Goal: Task Accomplishment & Management: Use online tool/utility

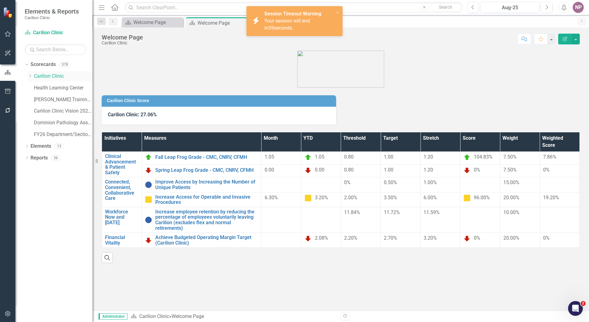
click at [28, 77] on icon "Dropdown" at bounding box center [30, 76] width 5 height 4
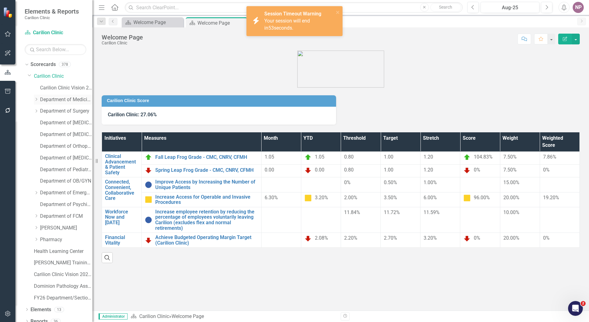
click at [51, 97] on link "Department of Medicine" at bounding box center [66, 99] width 52 height 7
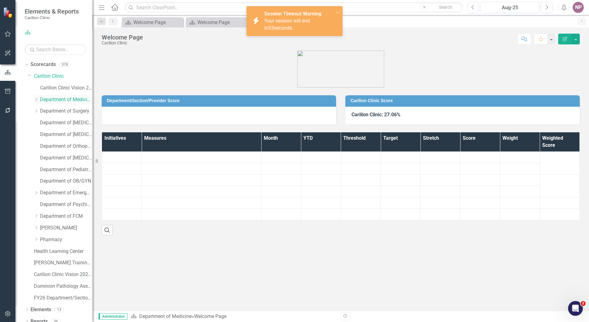
click at [39, 99] on div "Dropdown" at bounding box center [37, 99] width 6 height 5
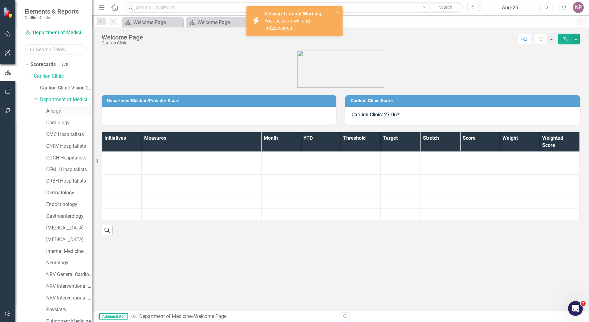
click at [50, 110] on link "Allergy" at bounding box center [69, 111] width 46 height 7
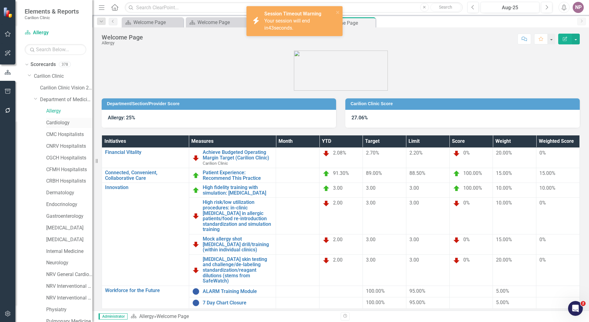
click at [69, 123] on link "Cardiology" at bounding box center [69, 122] width 46 height 7
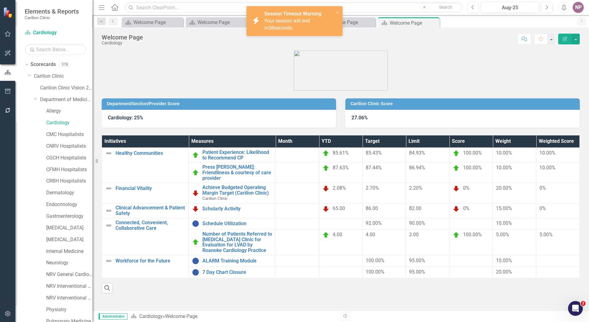
click at [339, 8] on div "icon.bolt Session Timeout Warning Your session will end in 38 seconds." at bounding box center [295, 21] width 96 height 30
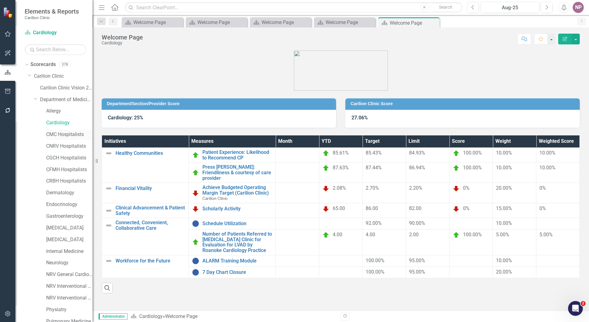
click at [70, 132] on link "CMC Hospitalists" at bounding box center [69, 134] width 46 height 7
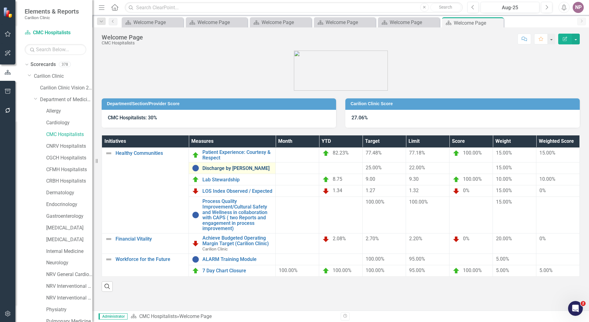
click at [226, 170] on link "Discharge by Noon" at bounding box center [238, 169] width 70 height 6
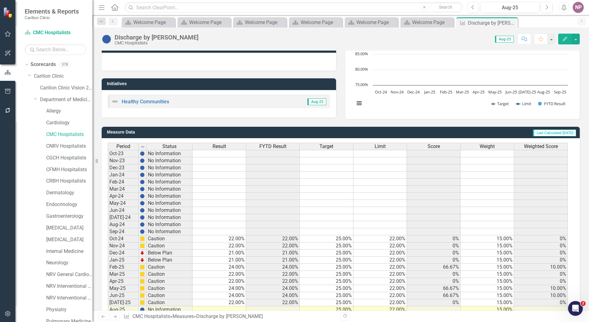
scroll to position [109, 0]
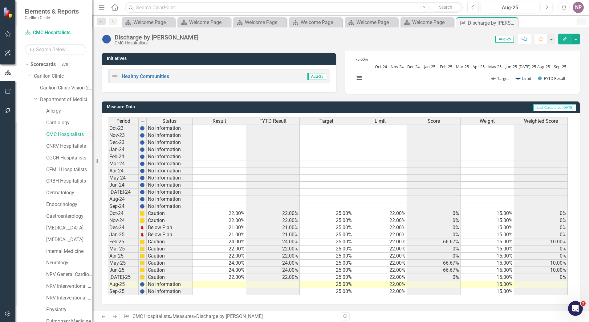
click at [80, 132] on link "CMC Hospitalists" at bounding box center [69, 134] width 46 height 7
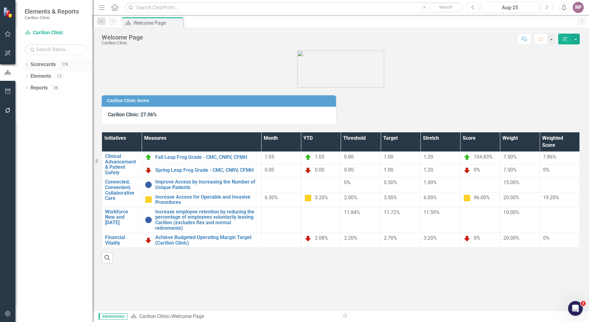
click at [28, 65] on icon "Dropdown" at bounding box center [27, 65] width 4 height 3
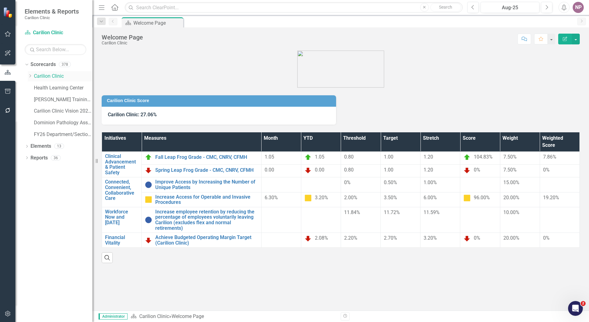
click at [31, 76] on icon "Dropdown" at bounding box center [30, 76] width 5 height 4
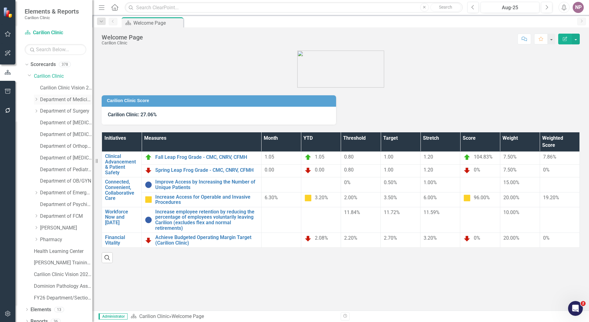
click at [35, 99] on icon "Dropdown" at bounding box center [36, 99] width 5 height 4
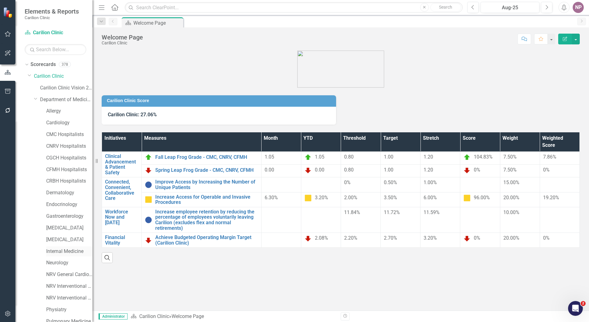
click at [72, 250] on link "Internal Medicine" at bounding box center [69, 251] width 46 height 7
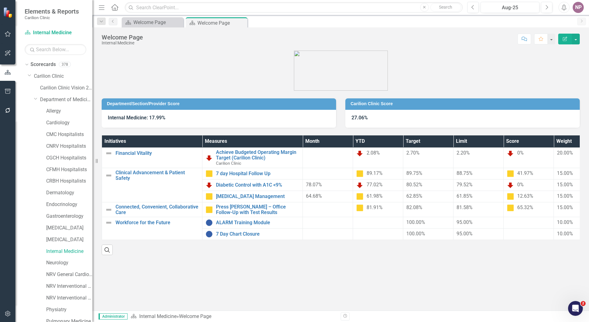
scroll to position [0, 75]
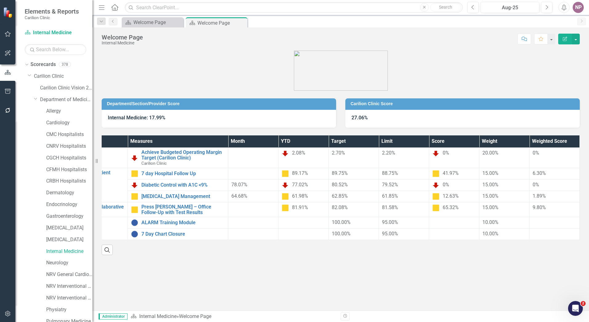
click at [495, 286] on div "Department/Section/Provider Score Internal Medicine: 17.99% Carilion Clinic Sco…" at bounding box center [340, 181] width 497 height 260
click at [173, 196] on link "[MEDICAL_DATA] Management" at bounding box center [184, 197] width 84 height 6
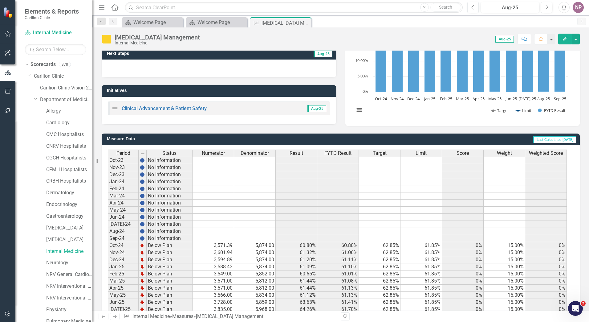
scroll to position [92, 0]
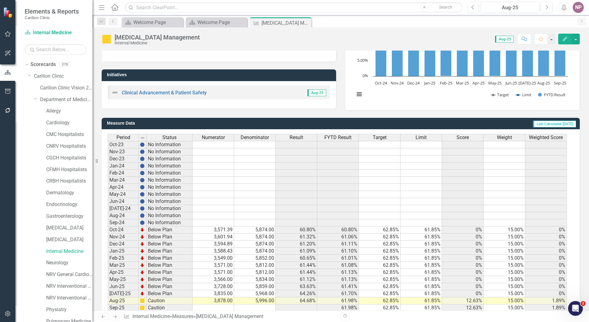
click at [349, 140] on span "FYTD Result" at bounding box center [338, 138] width 27 height 6
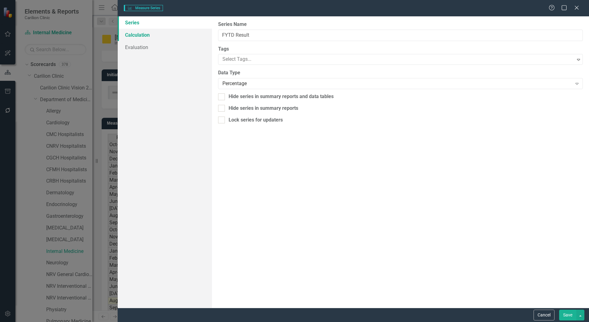
click at [141, 34] on link "Calculation" at bounding box center [165, 35] width 94 height 12
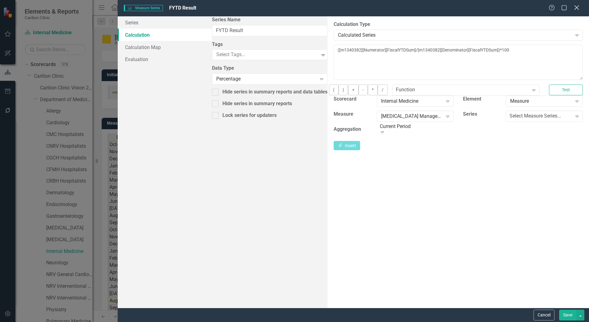
click at [579, 11] on div "Close" at bounding box center [577, 8] width 8 height 8
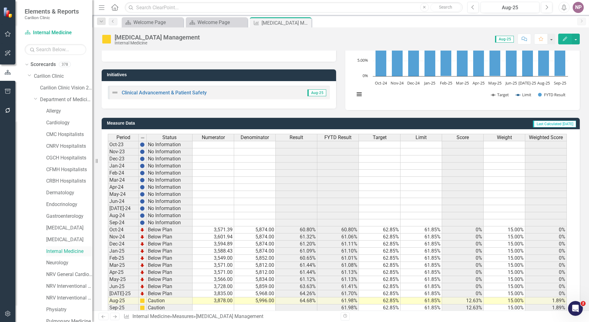
click at [69, 252] on link "Internal Medicine" at bounding box center [69, 251] width 46 height 7
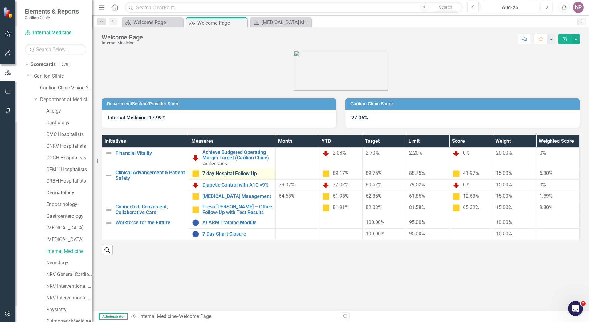
click at [237, 171] on link "7 day Hospital Follow Up" at bounding box center [238, 174] width 70 height 6
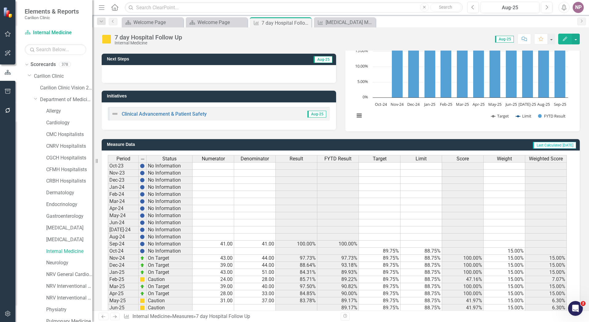
scroll to position [109, 0]
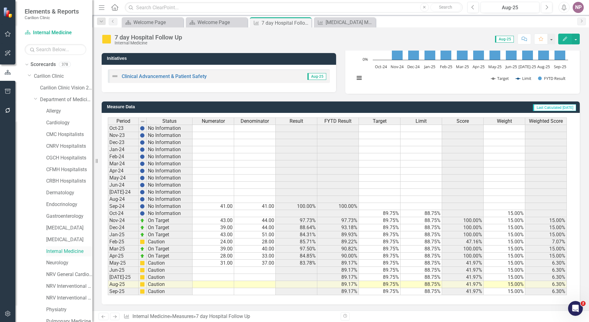
click at [71, 248] on link "Internal Medicine" at bounding box center [69, 251] width 46 height 7
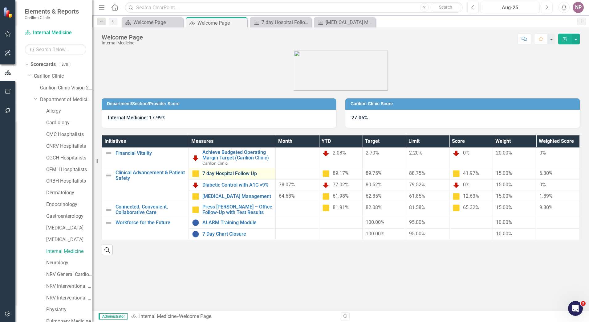
click at [226, 173] on link "7 day Hospital Follow Up" at bounding box center [238, 174] width 70 height 6
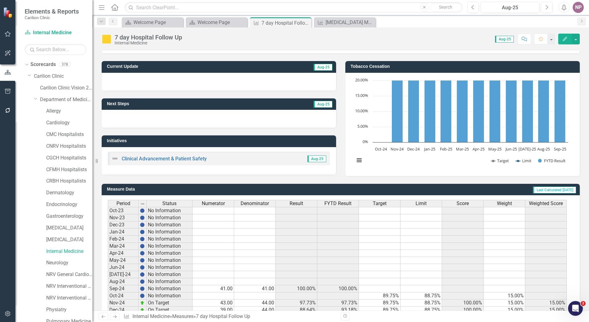
scroll to position [109, 0]
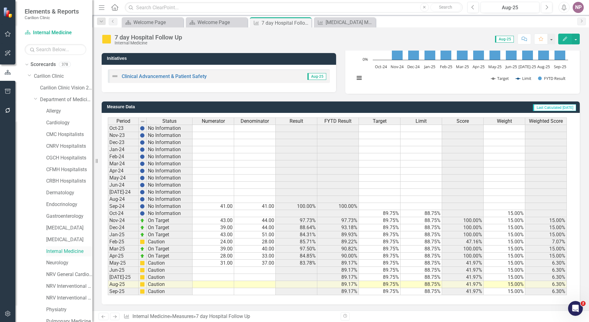
click at [68, 253] on link "Internal Medicine" at bounding box center [69, 251] width 46 height 7
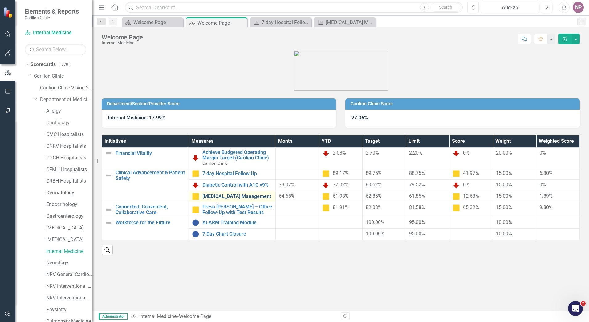
click at [258, 196] on link "[MEDICAL_DATA] Management" at bounding box center [238, 197] width 70 height 6
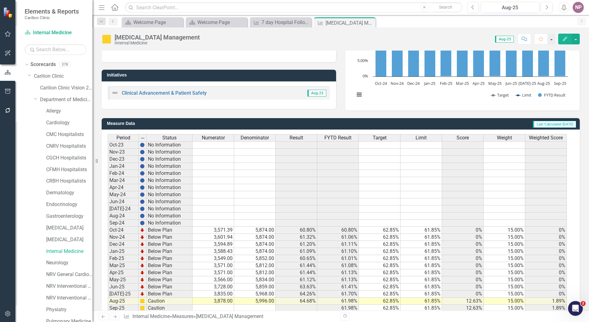
scroll to position [109, 0]
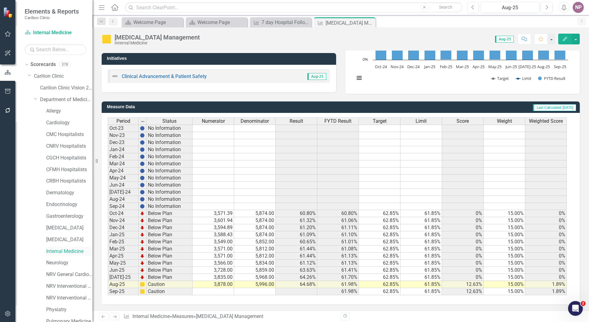
click at [73, 250] on link "Internal Medicine" at bounding box center [69, 251] width 46 height 7
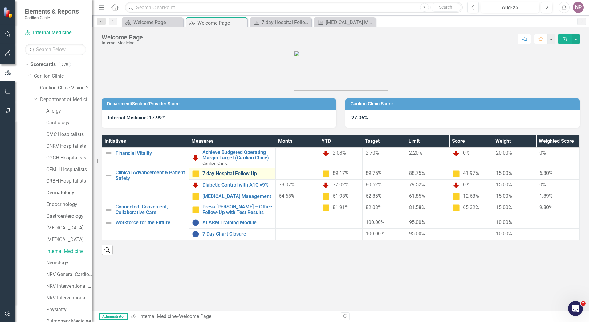
click at [235, 172] on link "7 day Hospital Follow Up" at bounding box center [238, 174] width 70 height 6
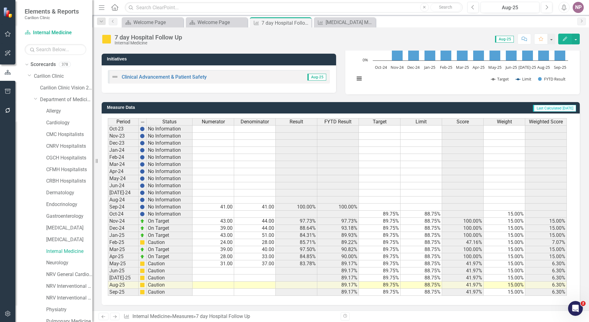
scroll to position [109, 0]
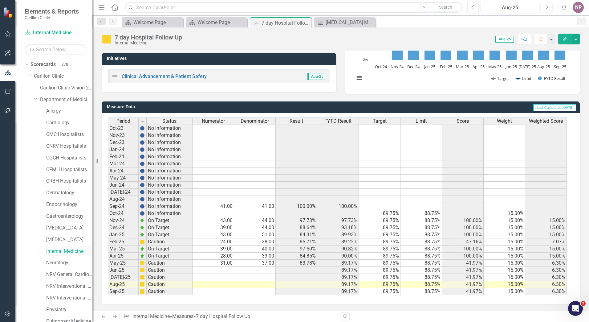
click at [76, 248] on link "Internal Medicine" at bounding box center [69, 251] width 46 height 7
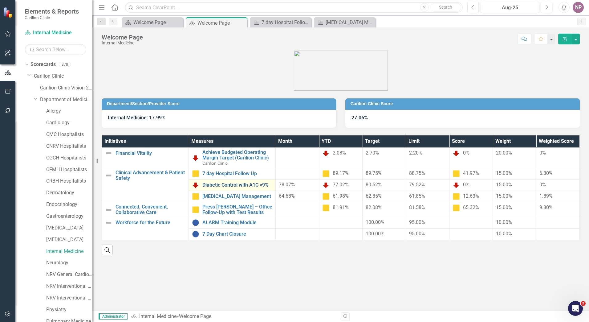
click at [238, 184] on link "Diabetic Control with A1C <9%" at bounding box center [238, 185] width 70 height 6
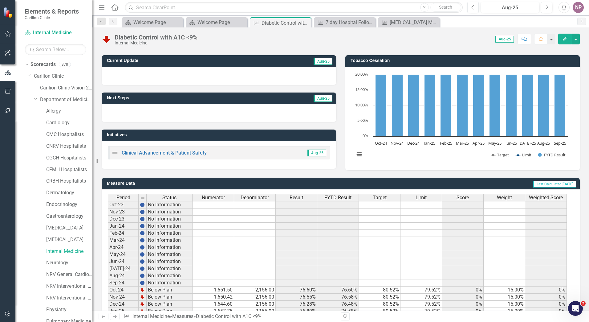
scroll to position [109, 0]
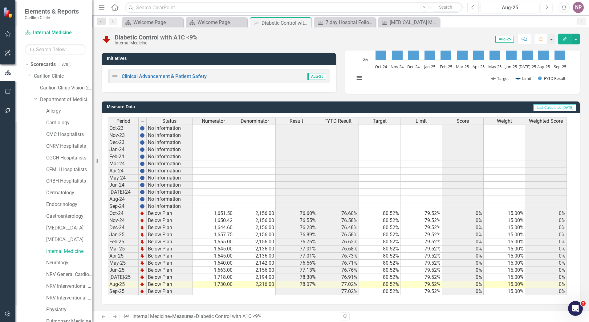
click at [329, 121] on span "FYTD Result" at bounding box center [338, 121] width 27 height 6
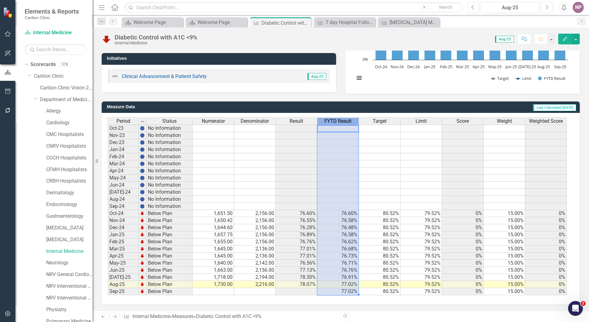
click at [329, 121] on span "FYTD Result" at bounding box center [338, 121] width 27 height 6
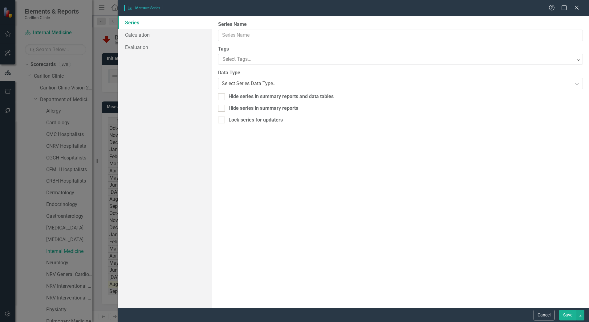
type input "FYTD Result"
click at [153, 35] on link "Calculation" at bounding box center [165, 35] width 94 height 12
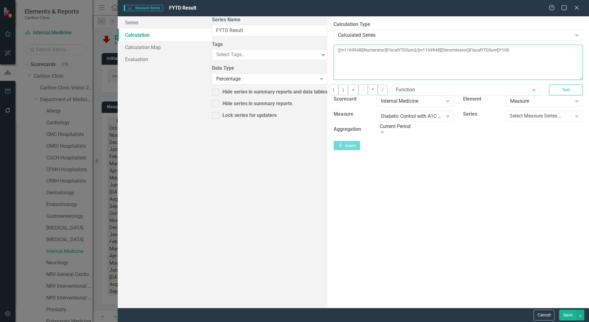
drag, startPoint x: 458, startPoint y: 55, endPoint x: 66, endPoint y: 46, distance: 391.7
click at [66, 46] on div "Measure Series Measure Series FYTD Result Help Maximize Close Series Calculatio…" at bounding box center [294, 161] width 589 height 322
click at [510, 120] on div "Select Measure Series..." at bounding box center [535, 116] width 51 height 7
click at [463, 118] on label "Series" at bounding box center [470, 114] width 14 height 7
click at [510, 120] on div "Select Measure Series..." at bounding box center [535, 116] width 51 height 7
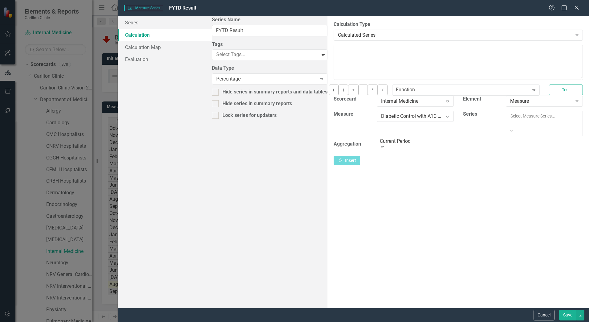
click at [546, 312] on button "Cancel" at bounding box center [544, 315] width 21 height 11
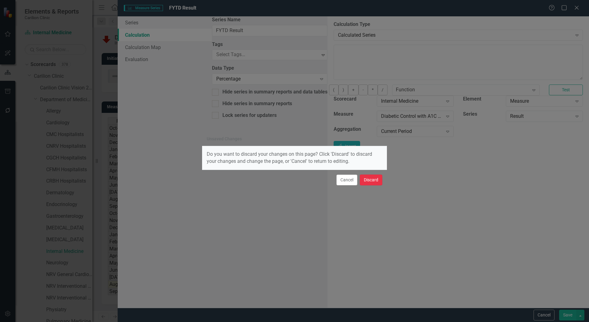
click at [366, 183] on button "Discard" at bounding box center [371, 180] width 23 height 11
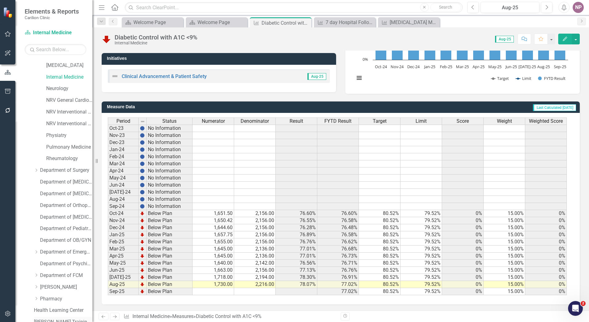
scroll to position [239, 0]
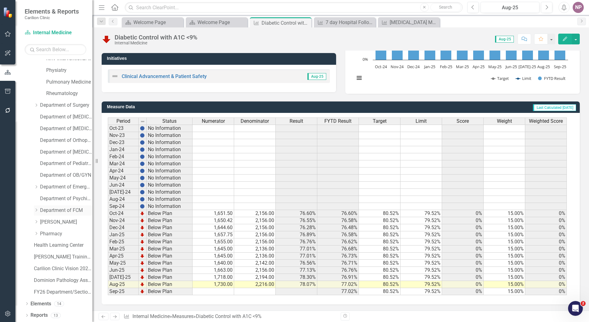
click at [39, 207] on div "Dropdown Department of FCM" at bounding box center [63, 210] width 59 height 10
click at [38, 208] on div "Dropdown" at bounding box center [36, 210] width 5 height 5
click at [67, 210] on link "Department of FCM" at bounding box center [66, 210] width 52 height 7
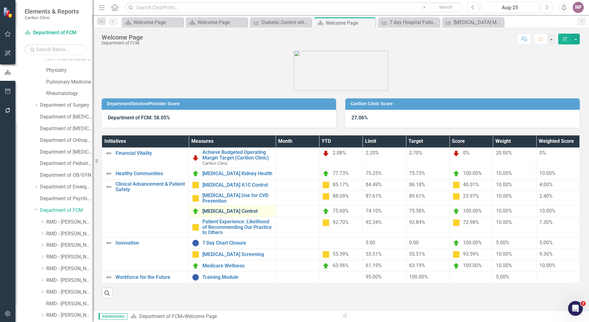
click at [243, 209] on link "[MEDICAL_DATA] Control" at bounding box center [238, 211] width 70 height 6
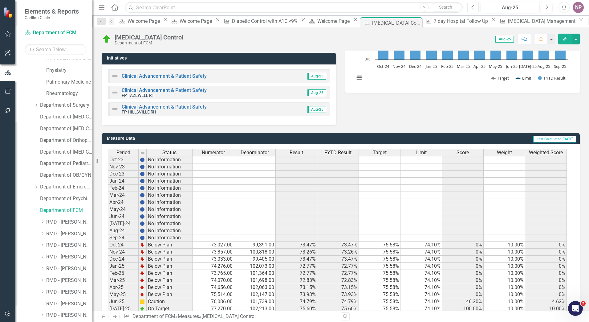
scroll to position [123, 0]
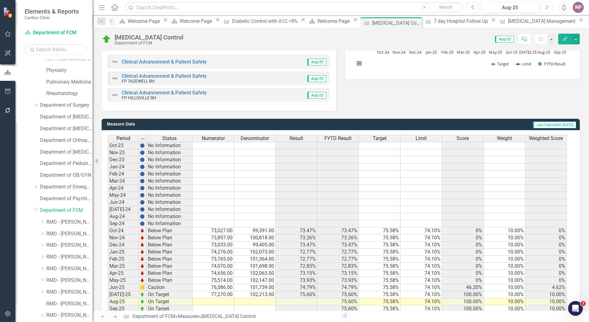
click at [331, 141] on span "FYTD Result" at bounding box center [338, 139] width 27 height 6
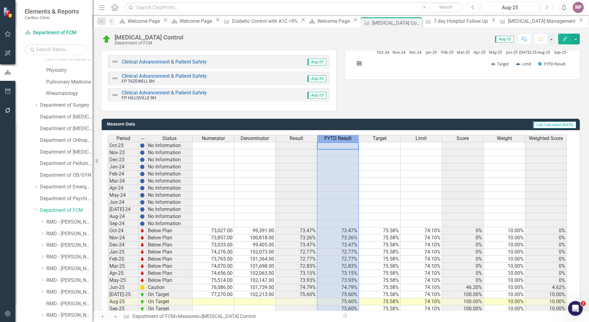
click at [331, 141] on span "FYTD Result" at bounding box center [338, 139] width 27 height 6
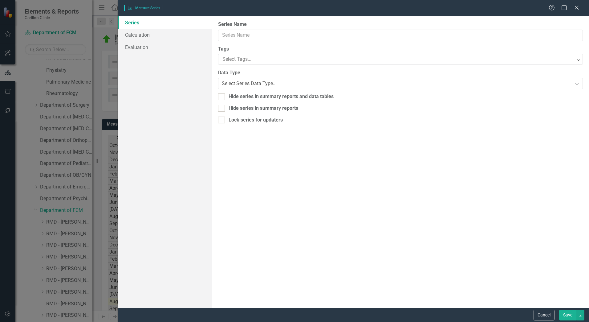
type input "FYTD Result"
click at [151, 32] on link "Calculation" at bounding box center [165, 35] width 94 height 12
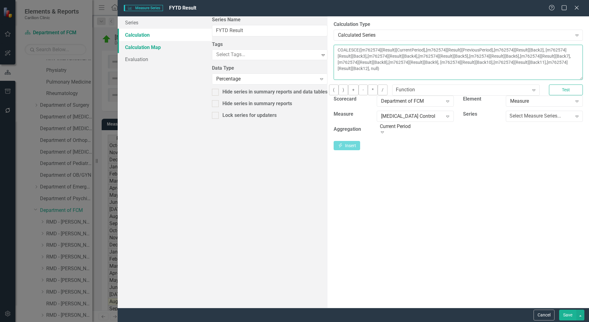
drag, startPoint x: 551, startPoint y: 71, endPoint x: 185, endPoint y: 41, distance: 367.5
click at [185, 41] on div "Series Calculation Calculation Map Evaluation From this page, you can edit the …" at bounding box center [354, 161] width 472 height 291
click at [573, 7] on div "Help Maximize Close" at bounding box center [566, 8] width 34 height 7
click at [574, 8] on icon "Close" at bounding box center [577, 8] width 8 height 6
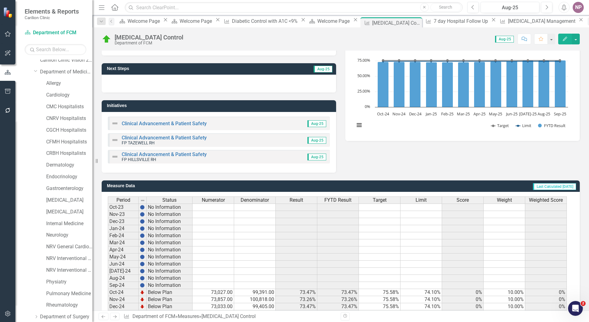
scroll to position [23, 0]
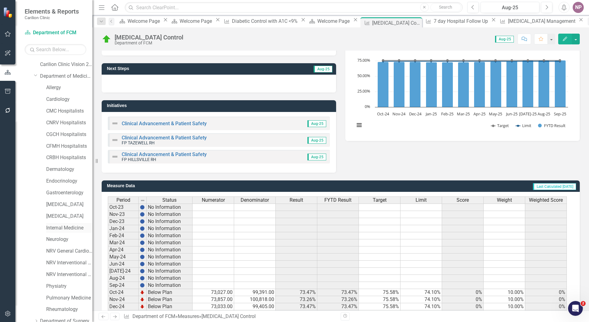
click at [59, 230] on link "Internal Medicine" at bounding box center [69, 227] width 46 height 7
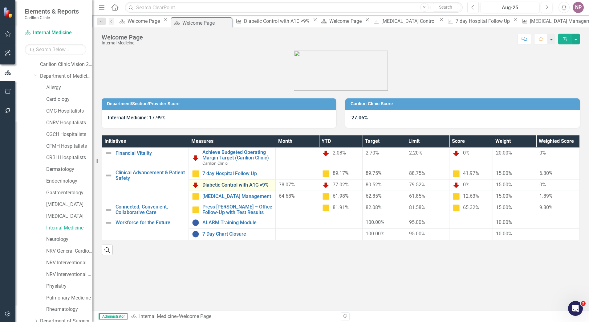
click at [232, 184] on link "Diabetic Control with A1C <9%" at bounding box center [238, 185] width 70 height 6
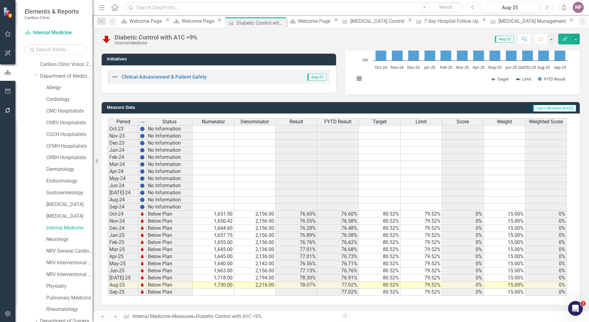
scroll to position [109, 0]
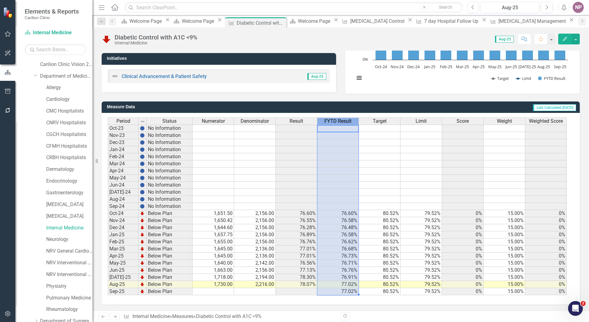
click at [328, 121] on span "FYTD Result" at bounding box center [338, 121] width 27 height 6
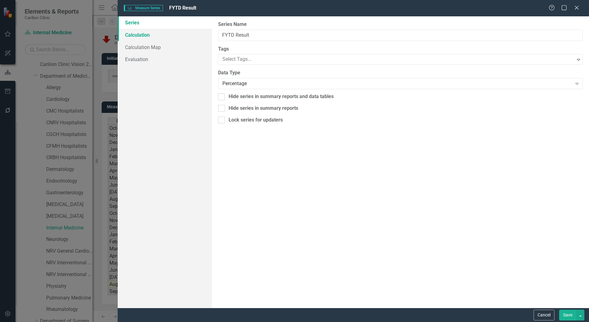
click at [149, 37] on link "Calculation" at bounding box center [165, 35] width 94 height 12
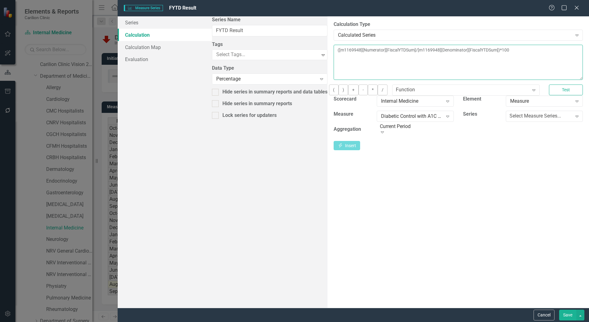
drag, startPoint x: 454, startPoint y: 53, endPoint x: 77, endPoint y: 52, distance: 377.1
click at [77, 52] on div "Measure Series Measure Series FYTD Result Help Maximize Close Series Calculatio…" at bounding box center [294, 161] width 589 height 322
paste textarea "COALESCE([m762574][Result][CurrentPeriod],[m762574][Result][PreviousPeriod],[m7…"
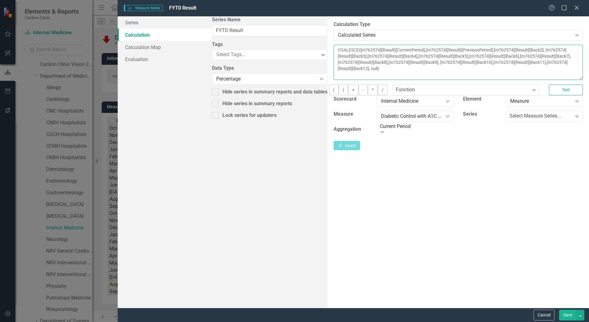
type textarea "COALESCE([m762574][Result][CurrentPeriod],[m762574][Result][PreviousPeriod],[m7…"
click at [328, 200] on div "By default, series in ClearPoint are not calculated. So, if you leave the form …" at bounding box center [459, 161] width 262 height 291
drag, startPoint x: 351, startPoint y: 23, endPoint x: 346, endPoint y: 37, distance: 14.5
click at [349, 58] on div "By default, series in ClearPoint are not calculated. So, if you leave the form …" at bounding box center [459, 161] width 262 height 291
drag, startPoint x: 333, startPoint y: 44, endPoint x: 538, endPoint y: 20, distance: 207.1
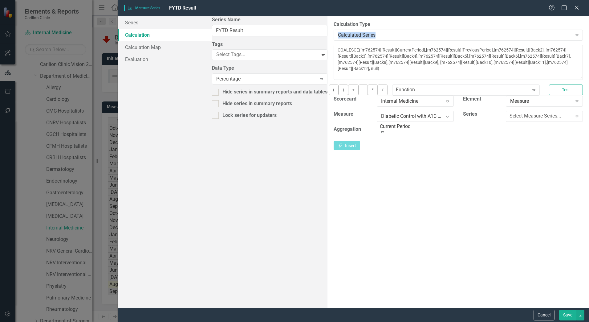
click at [355, 45] on form "Measure Series Measure Series FYTD Result Help Maximize Close Series Calculatio…" at bounding box center [354, 161] width 472 height 322
click at [579, 10] on icon at bounding box center [577, 7] width 5 height 5
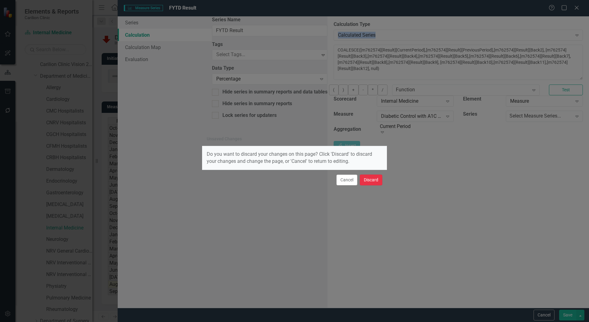
click at [376, 184] on button "Discard" at bounding box center [371, 180] width 23 height 11
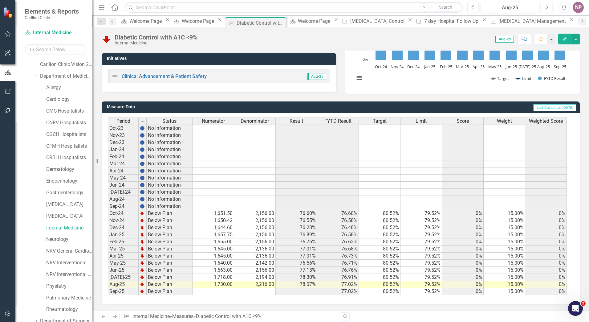
click at [337, 122] on span "FYTD Result" at bounding box center [338, 121] width 27 height 6
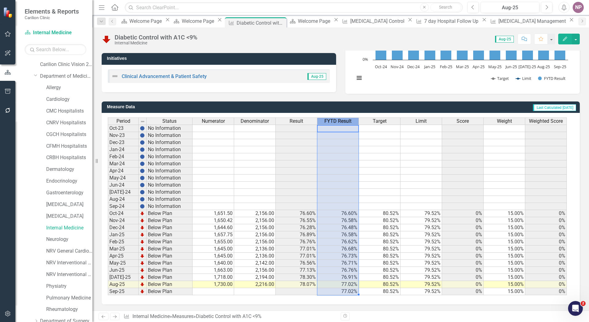
click at [337, 122] on span "FYTD Result" at bounding box center [338, 121] width 27 height 6
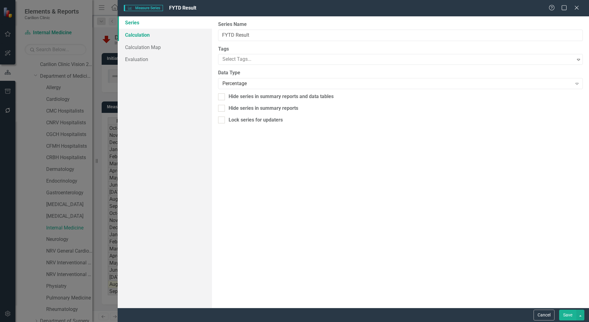
click at [135, 38] on link "Calculation" at bounding box center [165, 35] width 94 height 12
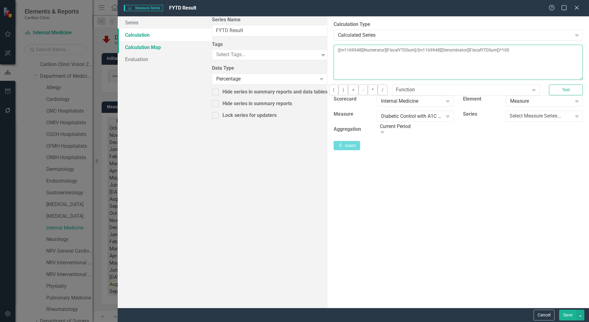
drag, startPoint x: 474, startPoint y: 60, endPoint x: 174, endPoint y: 42, distance: 300.5
click at [174, 42] on div "Series Calculation Calculation Map Evaluation From this page, you can edit the …" at bounding box center [354, 161] width 472 height 291
paste textarea
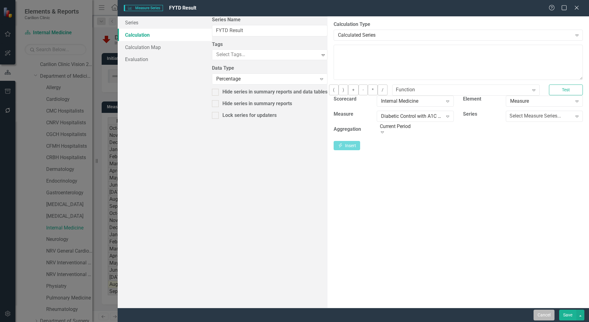
click at [544, 313] on button "Cancel" at bounding box center [544, 315] width 21 height 11
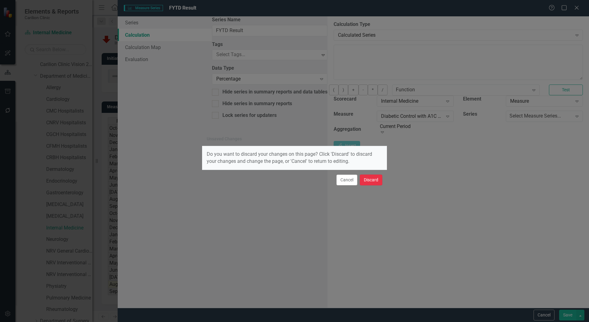
click at [381, 182] on button "Discard" at bounding box center [371, 180] width 23 height 11
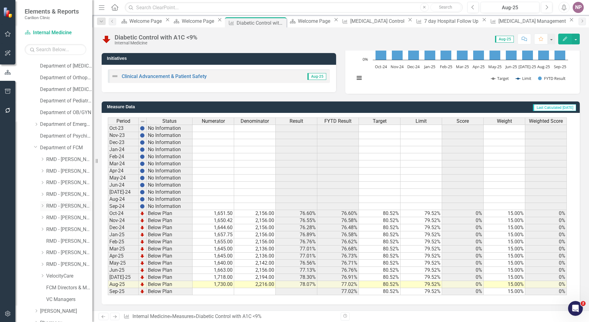
scroll to position [298, 0]
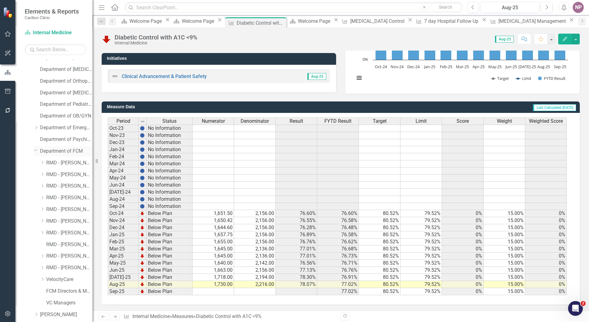
click at [66, 149] on link "Department of FCM" at bounding box center [66, 151] width 52 height 7
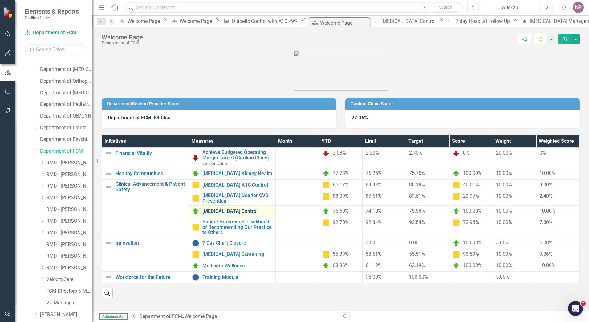
click at [227, 208] on link "[MEDICAL_DATA] Control" at bounding box center [238, 211] width 70 height 6
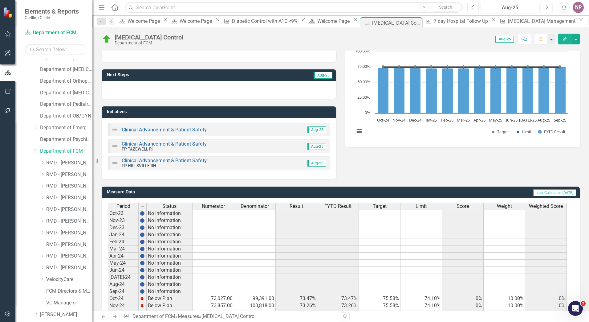
scroll to position [141, 0]
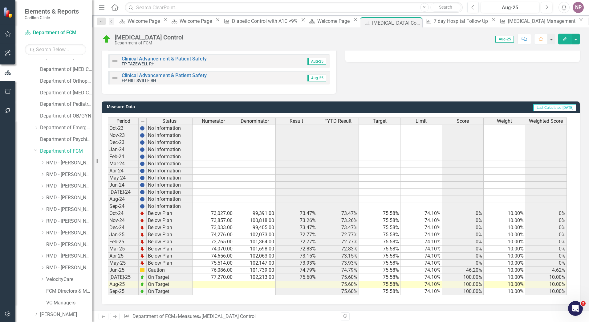
click at [338, 121] on span "FYTD Result" at bounding box center [338, 121] width 27 height 6
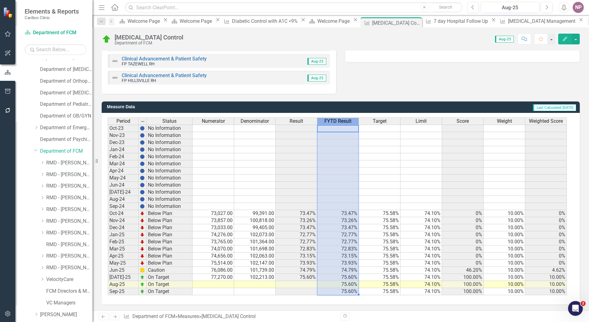
click at [338, 121] on span "FYTD Result" at bounding box center [338, 121] width 27 height 6
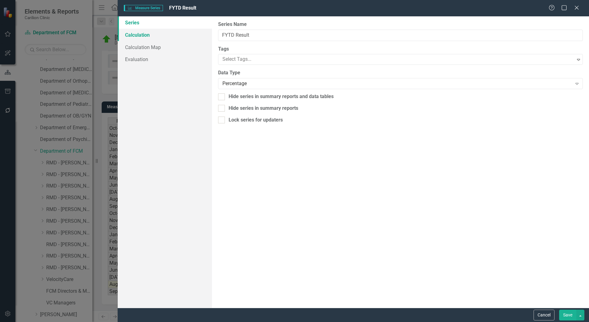
click at [129, 35] on link "Calculation" at bounding box center [165, 35] width 94 height 12
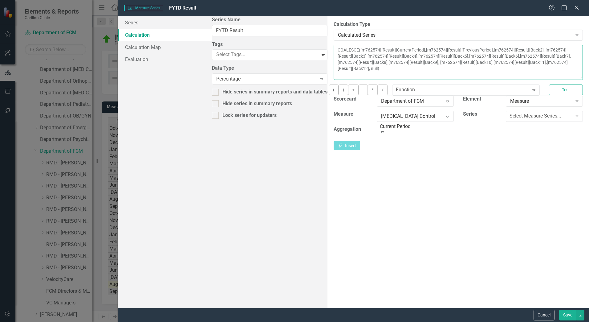
drag, startPoint x: 552, startPoint y: 75, endPoint x: 165, endPoint y: -5, distance: 395.7
click at [165, 0] on html "Elements & Reports Carilion Clinic Scorecard Department of FCM Search Dropdown …" at bounding box center [294, 161] width 589 height 322
click at [573, 6] on div "Help Maximize Close" at bounding box center [566, 8] width 34 height 7
drag, startPoint x: 576, startPoint y: 9, endPoint x: 409, endPoint y: 52, distance: 172.7
click at [577, 9] on icon at bounding box center [577, 8] width 4 height 4
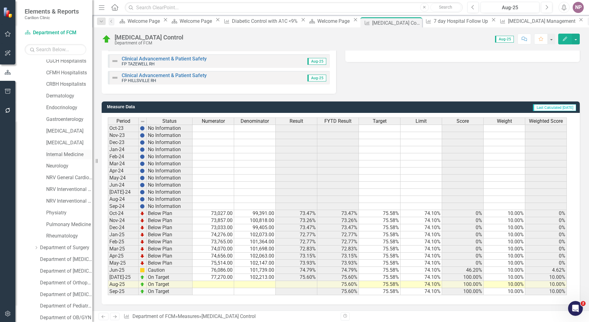
scroll to position [83, 0]
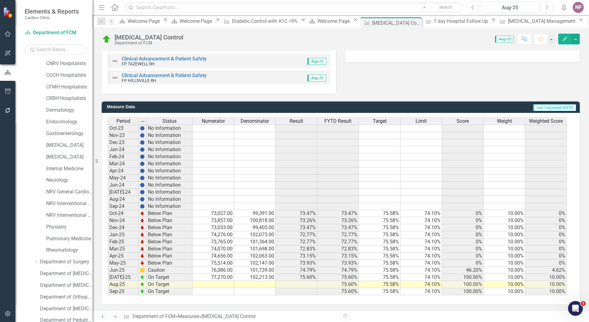
click at [60, 163] on div "[MEDICAL_DATA]" at bounding box center [63, 158] width 59 height 12
click at [59, 164] on div "Internal Medicine" at bounding box center [69, 169] width 46 height 10
click at [56, 171] on link "Internal Medicine" at bounding box center [69, 168] width 46 height 7
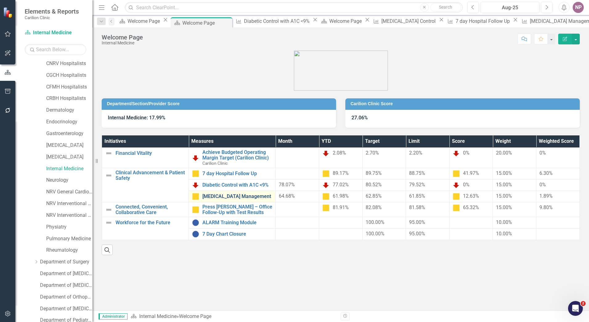
click at [252, 196] on link "[MEDICAL_DATA] Management" at bounding box center [238, 197] width 70 height 6
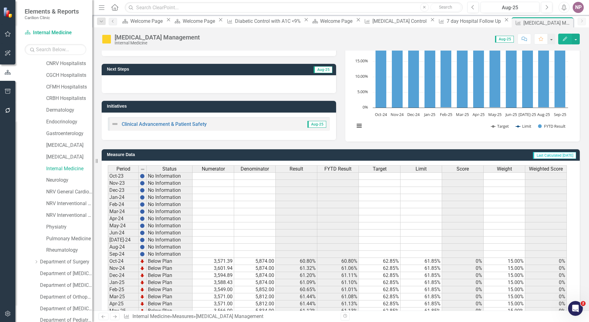
scroll to position [62, 0]
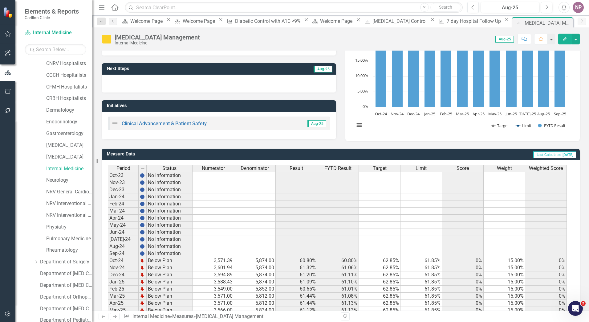
click at [334, 166] on span "FYTD Result" at bounding box center [338, 169] width 27 height 6
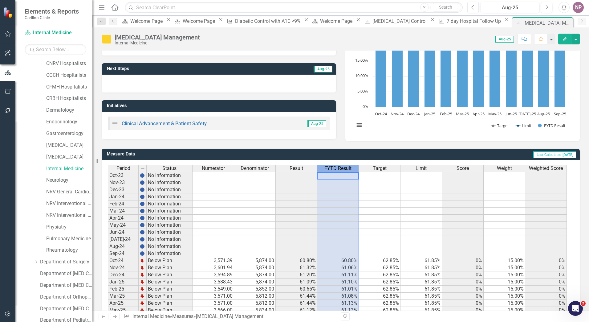
click at [334, 166] on span "FYTD Result" at bounding box center [338, 169] width 27 height 6
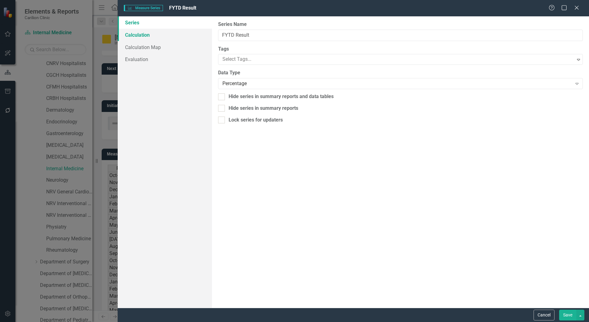
click at [143, 36] on link "Calculation" at bounding box center [165, 35] width 94 height 12
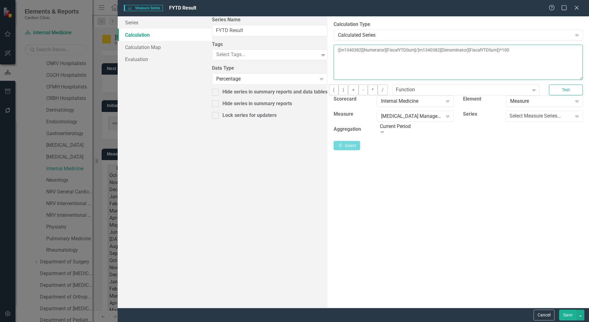
drag, startPoint x: 454, startPoint y: 59, endPoint x: 23, endPoint y: 63, distance: 431.7
click at [23, 63] on div "Measure Series Measure Series FYTD Result Help Maximize Close Series Calculatio…" at bounding box center [294, 161] width 589 height 322
paste textarea "COALESCE([m762574][Result][CurrentPeriod],[m762574][Result][PreviousPeriod],[m7…"
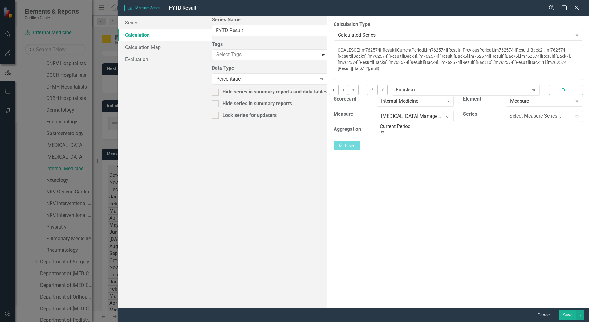
click at [328, 238] on div "By default, series in ClearPoint are not calculated. So, if you leave the form …" at bounding box center [459, 161] width 262 height 291
drag, startPoint x: 269, startPoint y: 50, endPoint x: 253, endPoint y: 50, distance: 15.4
click at [334, 50] on textarea "COALESCE([m762574][Result][CurrentPeriod],[m762574][Result][PreviousPeriod],[m7…" at bounding box center [458, 62] width 249 height 35
paste textarea "1340382"
drag, startPoint x: 345, startPoint y: 49, endPoint x: 359, endPoint y: 51, distance: 14.2
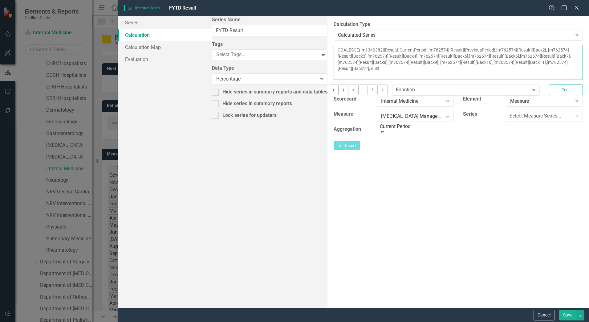
click at [359, 51] on textarea "COALESCE([m1340382][Result][CurrentPeriod],[m762574][Result][PreviousPeriod],[m…" at bounding box center [458, 62] width 249 height 35
paste textarea "1340382"
drag, startPoint x: 440, startPoint y: 50, endPoint x: 454, endPoint y: 51, distance: 14.5
click at [454, 51] on textarea "COALESCE([m1340382][Result][CurrentPeriod],[m1340382][Result][PreviousPeriod],[…" at bounding box center [458, 62] width 249 height 35
paste textarea "1340382"
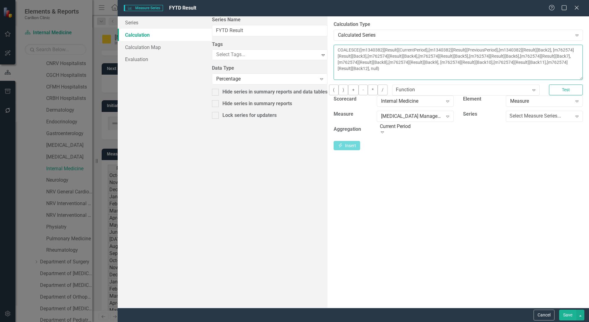
drag, startPoint x: 513, startPoint y: 51, endPoint x: 533, endPoint y: 52, distance: 20.1
click at [533, 52] on textarea "COALESCE([m1340382][Result][CurrentPeriod],[m1340382][Result][PreviousPeriod],[…" at bounding box center [458, 62] width 249 height 35
click at [522, 50] on textarea "COALESCE([m1340382][Result][CurrentPeriod],[m1340382][Result][PreviousPeriod],[…" at bounding box center [458, 62] width 249 height 35
drag, startPoint x: 512, startPoint y: 51, endPoint x: 528, endPoint y: 51, distance: 15.1
click at [528, 51] on textarea "COALESCE([m1340382][Result][CurrentPeriod],[m1340382][Result][PreviousPeriod],[…" at bounding box center [458, 62] width 249 height 35
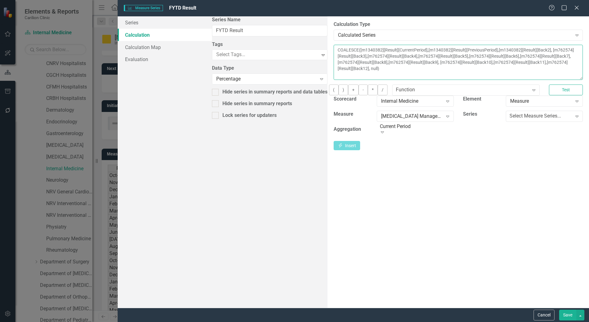
paste textarea "1340382"
drag, startPoint x: 228, startPoint y: 58, endPoint x: 245, endPoint y: 58, distance: 17.0
click at [334, 58] on textarea "COALESCE([m1340382][Result][CurrentPeriod],[m1340382][Result][PreviousPeriod],[…" at bounding box center [458, 62] width 249 height 35
paste textarea "1340382"
drag, startPoint x: 299, startPoint y: 57, endPoint x: 314, endPoint y: 59, distance: 14.9
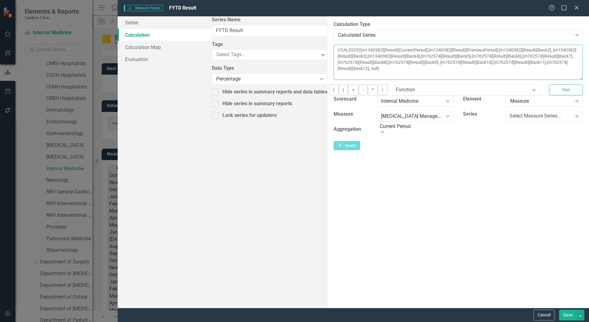
click at [334, 59] on textarea "COALESCE([m1340382][Result][CurrentPeriod],[m1340382][Result][PreviousPeriod],[…" at bounding box center [458, 62] width 249 height 35
paste textarea "1340382"
drag, startPoint x: 371, startPoint y: 58, endPoint x: 389, endPoint y: 62, distance: 18.8
click at [389, 62] on textarea "COALESCE([m1340382][Result][CurrentPeriod],[m1340382][Result][PreviousPeriod],[…" at bounding box center [458, 62] width 249 height 35
click at [372, 58] on textarea "COALESCE([m1340382][Result][CurrentPeriod],[m1340382][Result][PreviousPeriod],[…" at bounding box center [458, 62] width 249 height 35
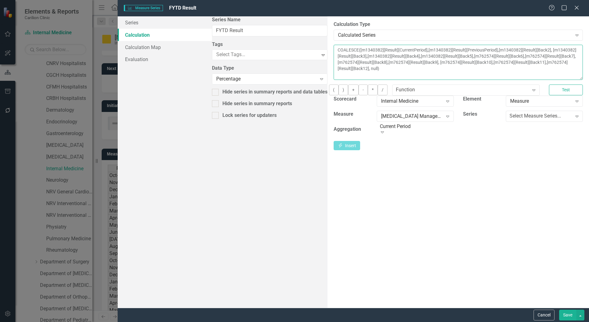
click at [371, 57] on textarea "COALESCE([m1340382][Result][CurrentPeriod],[m1340382][Result][PreviousPeriod],[…" at bounding box center [458, 62] width 249 height 35
drag, startPoint x: 369, startPoint y: 57, endPoint x: 385, endPoint y: 60, distance: 16.6
click at [385, 60] on textarea "COALESCE([m1340382][Result][CurrentPeriod],[m1340382][Result][PreviousPeriod],[…" at bounding box center [458, 62] width 249 height 35
paste textarea "1340382"
drag, startPoint x: 439, startPoint y: 57, endPoint x: 455, endPoint y: 60, distance: 15.9
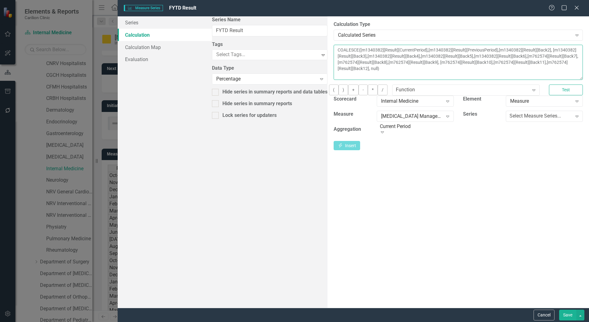
click at [455, 60] on textarea "COALESCE([m1340382][Result][CurrentPeriod],[m1340382][Result][PreviousPeriod],[…" at bounding box center [458, 62] width 249 height 35
paste textarea "1340382"
drag, startPoint x: 511, startPoint y: 57, endPoint x: 527, endPoint y: 58, distance: 16.1
click at [527, 58] on textarea "COALESCE([m1340382][Result][CurrentPeriod],[m1340382][Result][PreviousPeriod],[…" at bounding box center [458, 62] width 249 height 35
paste textarea "1340382"
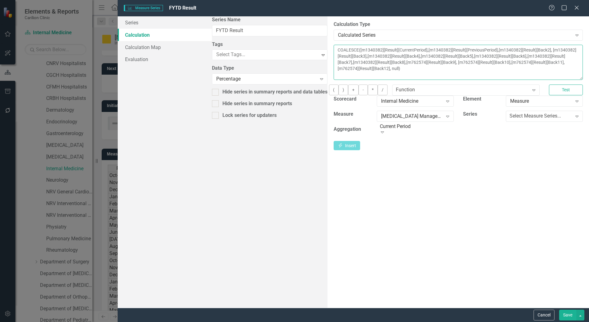
drag, startPoint x: 228, startPoint y: 64, endPoint x: 244, endPoint y: 65, distance: 16.7
click at [334, 65] on textarea "COALESCE([m1340382][Result][CurrentPeriod],[m1340382][Result][PreviousPeriod],[…" at bounding box center [458, 62] width 249 height 35
paste textarea "1340382"
drag, startPoint x: 302, startPoint y: 63, endPoint x: 318, endPoint y: 66, distance: 15.8
click at [334, 66] on textarea "COALESCE([m1340382][Result][CurrentPeriod],[m1340382][Result][PreviousPeriod],[…" at bounding box center [458, 62] width 249 height 35
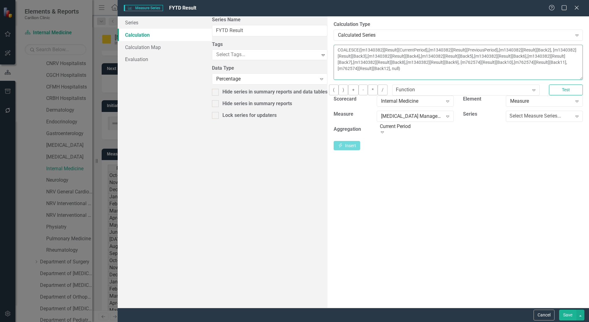
paste textarea "1340382"
drag, startPoint x: 375, startPoint y: 62, endPoint x: 390, endPoint y: 63, distance: 15.7
click at [390, 63] on textarea "COALESCE([m1340382][Result][CurrentPeriod],[m1340382][Result][PreviousPeriod],[…" at bounding box center [458, 62] width 249 height 35
paste textarea "1340382"
drag, startPoint x: 447, startPoint y: 65, endPoint x: 462, endPoint y: 65, distance: 15.1
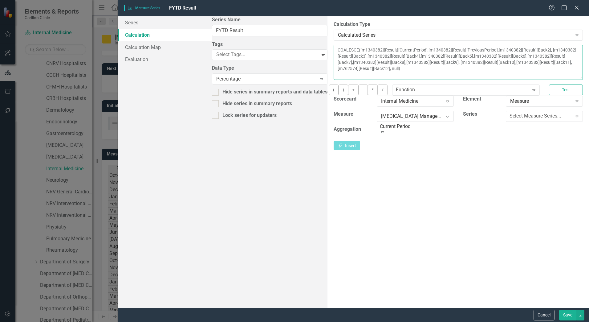
click at [462, 65] on textarea "COALESCE([m1340382][Result][CurrentPeriod],[m1340382][Result][PreviousPeriod],[…" at bounding box center [458, 62] width 249 height 35
paste textarea "1340382"
type textarea "COALESCE([m1340382][Result][CurrentPeriod],[m1340382][Result][PreviousPeriod],[…"
click at [549, 90] on button "Test" at bounding box center [566, 89] width 34 height 11
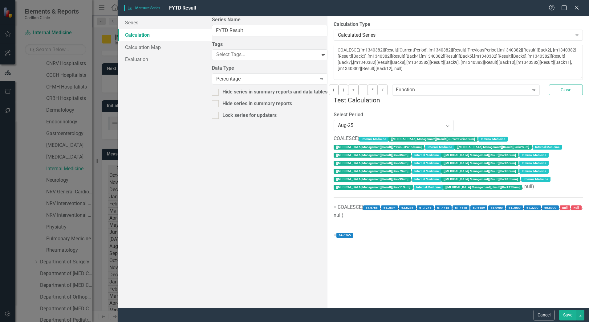
drag, startPoint x: 215, startPoint y: 16, endPoint x: 213, endPoint y: 65, distance: 49.4
click at [213, 65] on form "Measure Series Measure Series FYTD Result Help Maximize Close Series Calculatio…" at bounding box center [354, 161] width 472 height 322
drag, startPoint x: 558, startPoint y: 69, endPoint x: 188, endPoint y: 50, distance: 370.5
click at [188, 50] on div "Series Calculation Calculation Map Evaluation From this page, you can edit the …" at bounding box center [354, 161] width 472 height 291
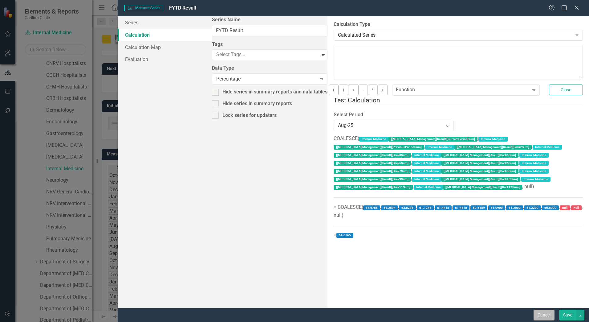
click at [544, 311] on button "Cancel" at bounding box center [544, 315] width 21 height 11
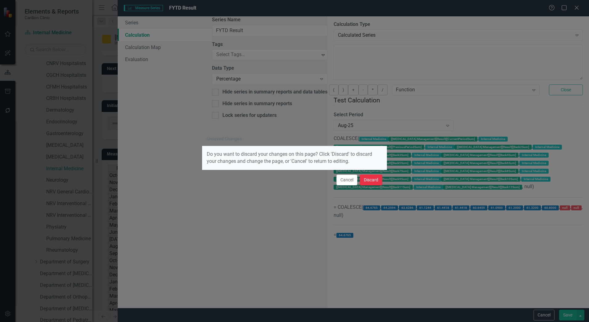
click at [377, 176] on button "Discard" at bounding box center [371, 180] width 23 height 11
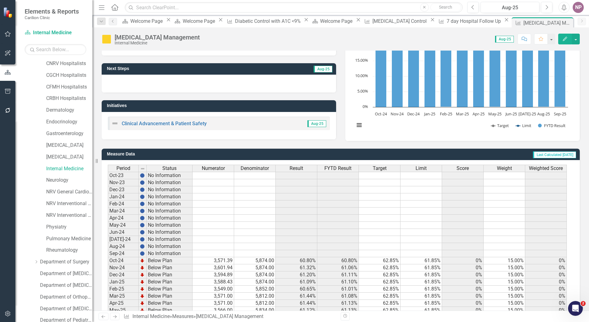
scroll to position [109, 0]
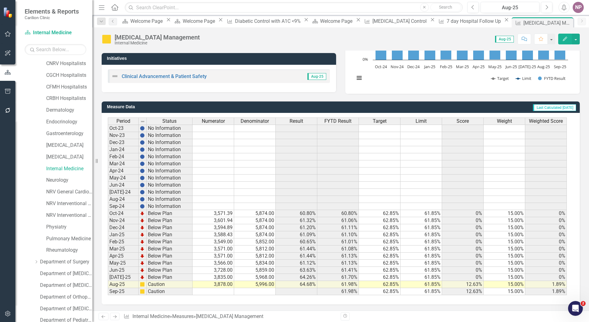
click at [340, 124] on span "FYTD Result" at bounding box center [338, 121] width 27 height 6
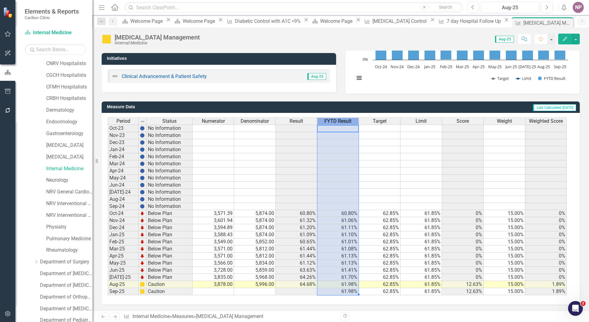
click at [340, 124] on span "FYTD Result" at bounding box center [338, 121] width 27 height 6
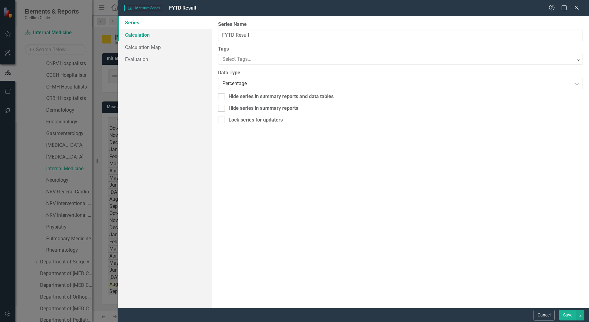
click at [161, 39] on link "Calculation" at bounding box center [165, 35] width 94 height 12
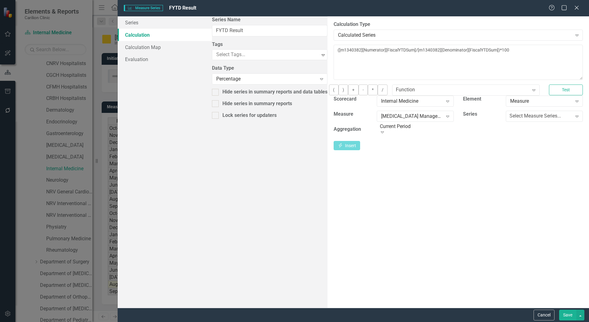
click at [578, 12] on div "Measure Series Measure Series FYTD Result Help Maximize Close" at bounding box center [354, 8] width 472 height 16
click at [579, 9] on icon at bounding box center [577, 7] width 5 height 5
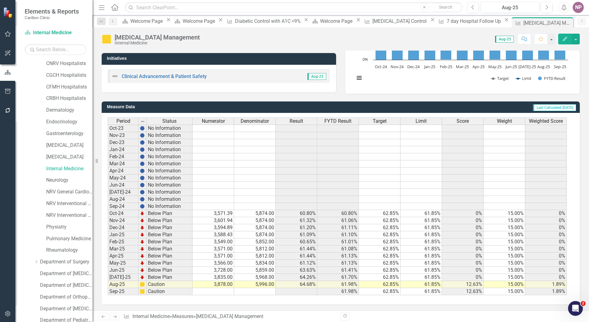
click at [335, 125] on th "FYTD Result" at bounding box center [339, 120] width 42 height 7
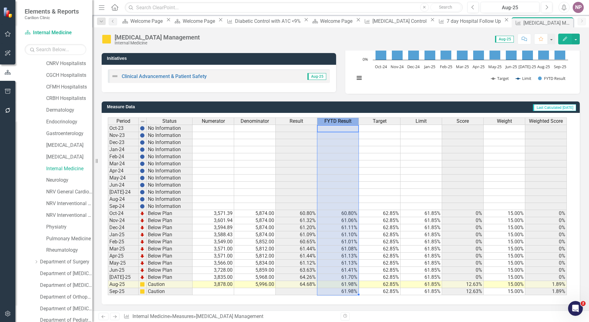
click at [335, 122] on span "FYTD Result" at bounding box center [338, 121] width 27 height 6
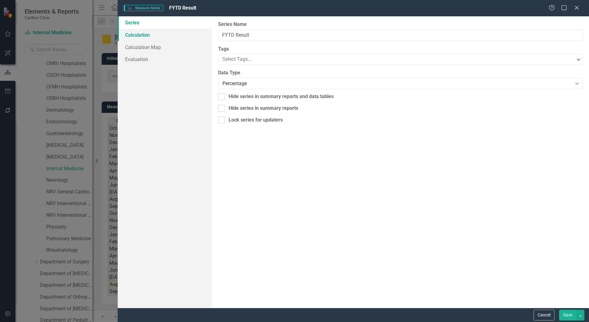
click at [158, 39] on link "Calculation" at bounding box center [165, 35] width 94 height 12
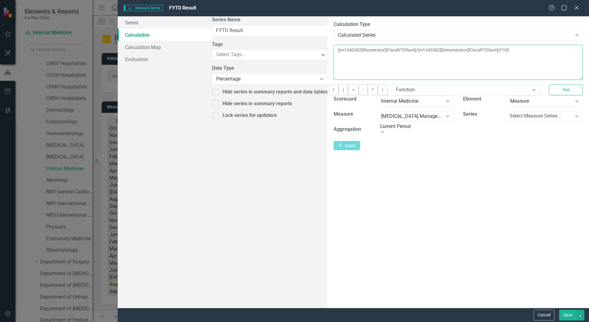
drag, startPoint x: 481, startPoint y: 60, endPoint x: 103, endPoint y: 47, distance: 378.8
click at [97, 46] on div "Measure Series Measure Series FYTD Result Help Maximize Close Series Calculatio…" at bounding box center [294, 161] width 589 height 322
paste textarea
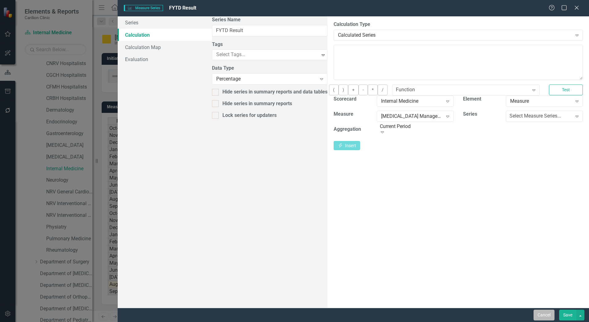
click at [551, 314] on button "Cancel" at bounding box center [544, 315] width 21 height 11
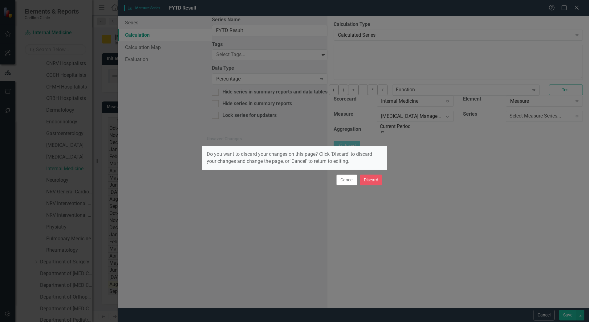
click at [384, 182] on div "Cancel Discard" at bounding box center [294, 180] width 185 height 20
click at [375, 174] on div "Cancel Discard" at bounding box center [294, 180] width 185 height 20
click at [372, 183] on button "Discard" at bounding box center [371, 180] width 23 height 11
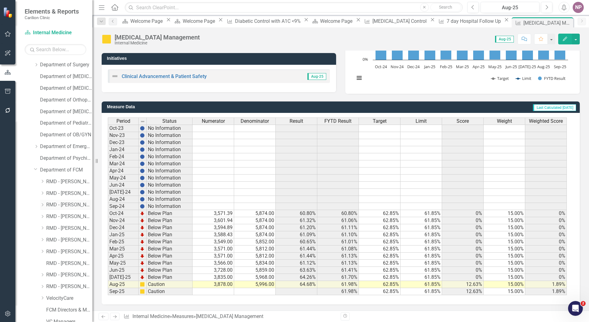
scroll to position [298, 0]
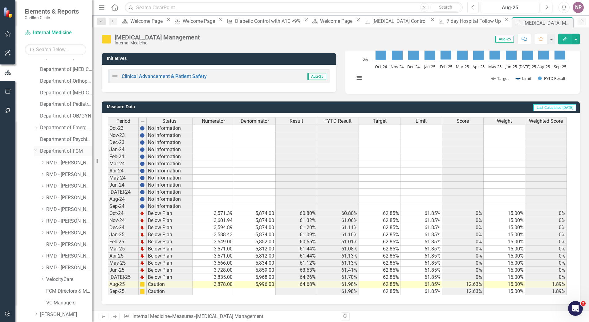
click at [70, 150] on link "Department of FCM" at bounding box center [66, 151] width 52 height 7
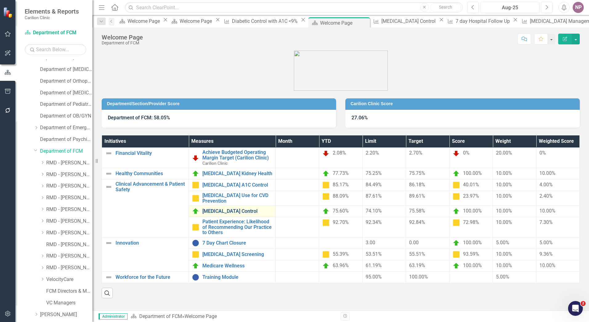
click at [228, 208] on link "[MEDICAL_DATA] Control" at bounding box center [238, 211] width 70 height 6
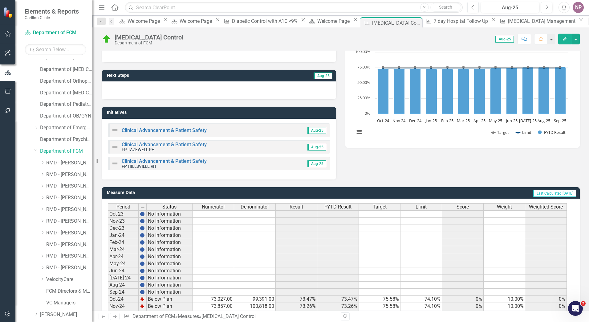
scroll to position [141, 0]
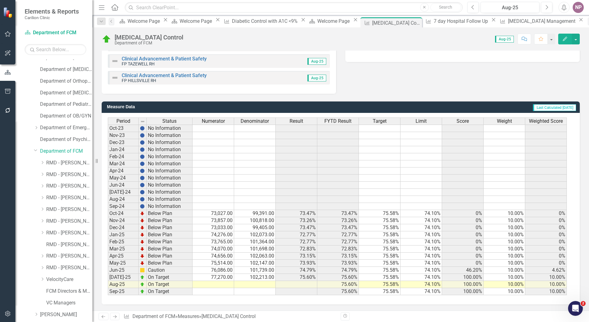
click at [329, 120] on span "FYTD Result" at bounding box center [338, 121] width 27 height 6
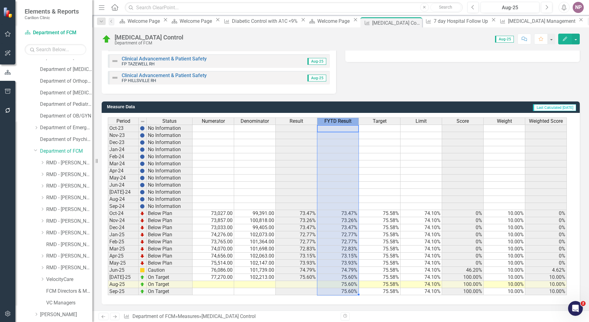
click at [329, 120] on span "FYTD Result" at bounding box center [338, 121] width 27 height 6
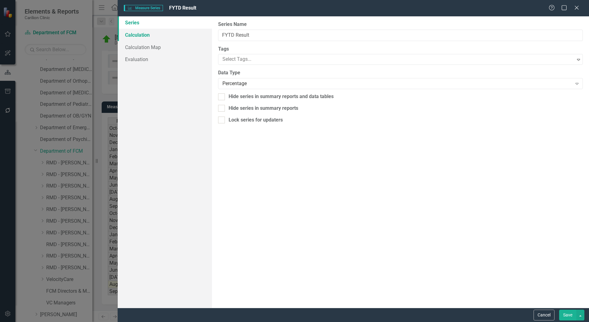
click at [144, 39] on link "Calculation" at bounding box center [165, 35] width 94 height 12
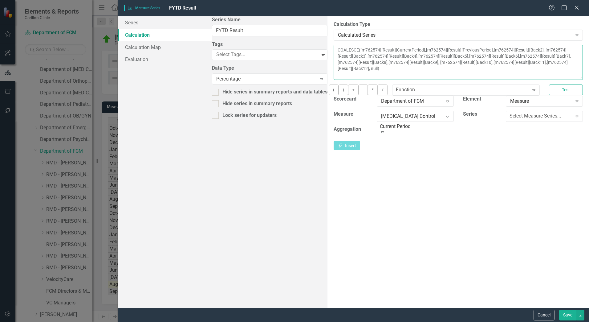
drag, startPoint x: 530, startPoint y: 66, endPoint x: 127, endPoint y: -7, distance: 409.6
click at [127, 0] on html "Elements & Reports Carilion Clinic Scorecard Department of FCM Search Dropdown …" at bounding box center [294, 161] width 589 height 322
click at [577, 7] on icon at bounding box center [577, 7] width 5 height 5
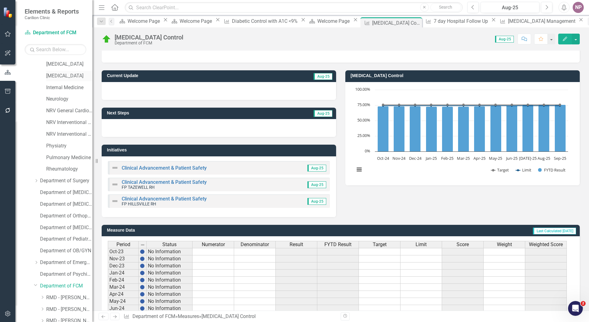
scroll to position [144, 0]
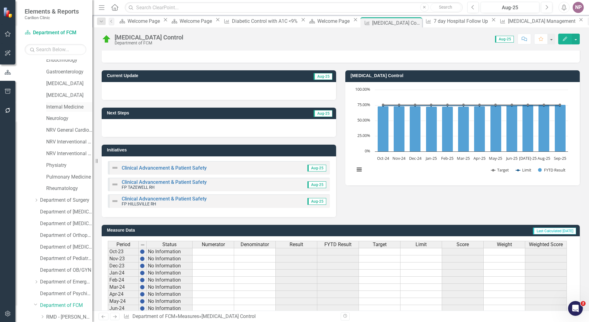
click at [61, 106] on link "Internal Medicine" at bounding box center [69, 107] width 46 height 7
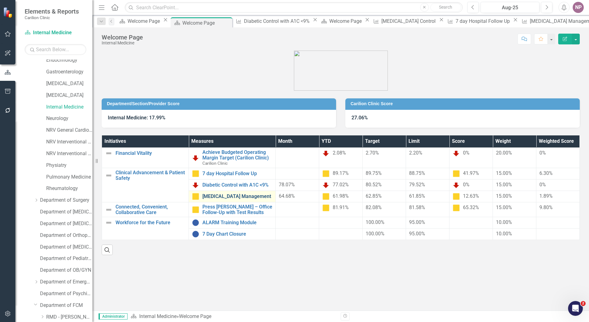
click at [215, 195] on link "[MEDICAL_DATA] Management" at bounding box center [238, 197] width 70 height 6
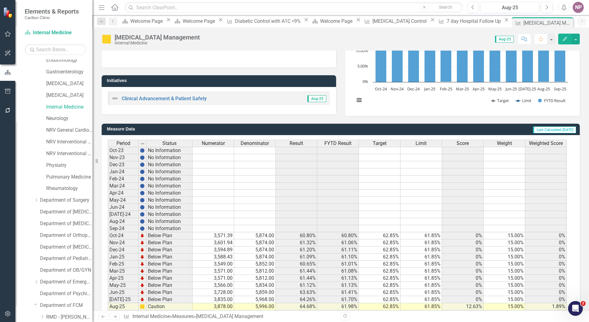
scroll to position [109, 0]
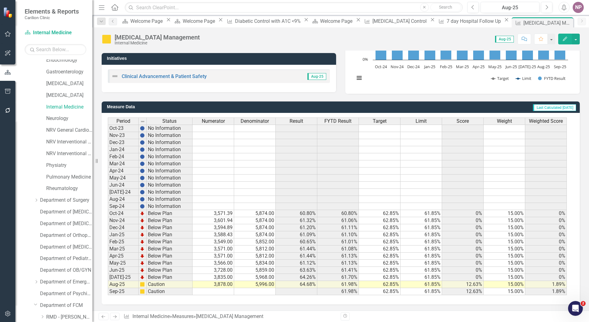
click at [338, 118] on span "FYTD Result" at bounding box center [338, 121] width 27 height 6
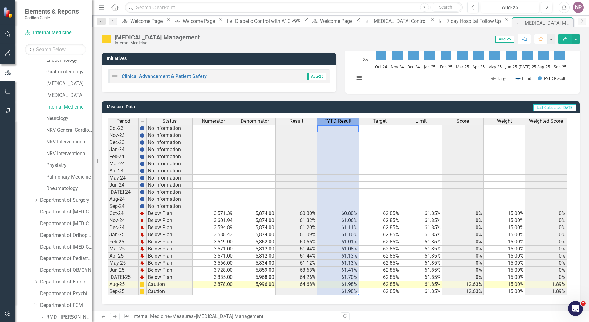
click at [338, 118] on span "FYTD Result" at bounding box center [338, 121] width 27 height 6
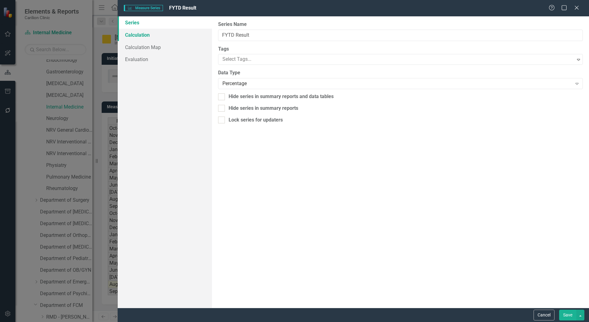
click at [149, 38] on link "Calculation" at bounding box center [165, 35] width 94 height 12
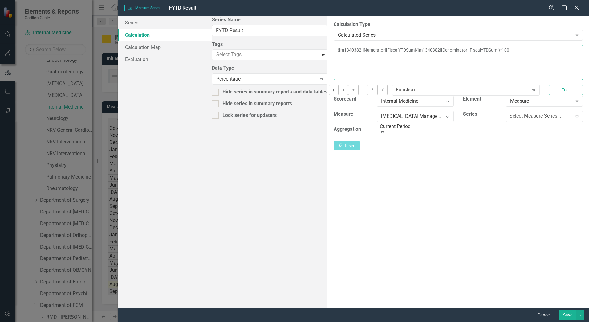
drag, startPoint x: 499, startPoint y: 59, endPoint x: 95, endPoint y: 39, distance: 404.7
click at [95, 39] on div "Measure Series Measure Series FYTD Result Help Maximize Close Series Calculatio…" at bounding box center [294, 161] width 589 height 322
paste textarea "COALESCE([m762574][Result][CurrentPeriod],[m762574][Result][PreviousPeriod],[m7…"
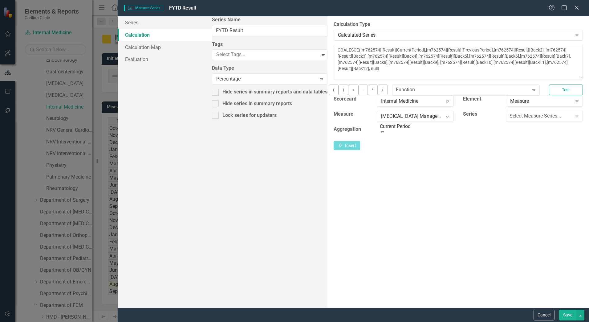
drag, startPoint x: 280, startPoint y: 185, endPoint x: 310, endPoint y: 88, distance: 101.1
click at [328, 185] on div "By default, series in ClearPoint are not calculated. So, if you leave the form …" at bounding box center [459, 161] width 262 height 291
drag, startPoint x: 252, startPoint y: 49, endPoint x: 269, endPoint y: 53, distance: 16.8
click at [334, 53] on textarea "COALESCE([m762574][Result][CurrentPeriod],[m762574][Result][PreviousPeriod],[m7…" at bounding box center [458, 62] width 249 height 35
paste textarea "1340382"
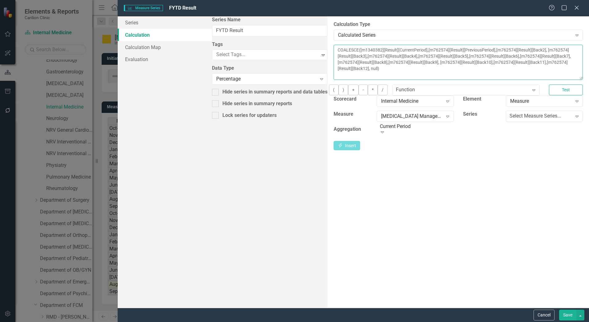
drag, startPoint x: 345, startPoint y: 48, endPoint x: 360, endPoint y: 51, distance: 15.3
click at [360, 51] on textarea "COALESCE([m1340382][Result][CurrentPeriod],[m762574][Result][PreviousPeriod],[m…" at bounding box center [458, 62] width 249 height 35
paste textarea "1340382"
drag, startPoint x: 440, startPoint y: 48, endPoint x: 456, endPoint y: 50, distance: 16.1
click at [456, 50] on textarea "COALESCE([m1340382][Result][CurrentPeriod],[m1340382][Result][PreviousPeriod],[…" at bounding box center [458, 62] width 249 height 35
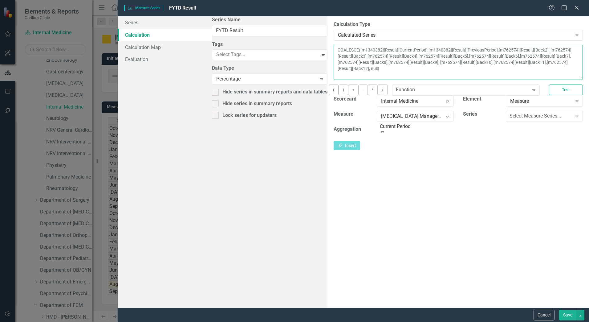
paste textarea "1340382"
drag, startPoint x: 512, startPoint y: 49, endPoint x: 530, endPoint y: 54, distance: 18.8
click at [530, 54] on textarea "COALESCE([m1340382][Result][CurrentPeriod],[m1340382][Result][PreviousPeriod],[…" at bounding box center [458, 62] width 249 height 35
click at [516, 51] on textarea "COALESCE([m1340382][Result][CurrentPeriod],[m1340382][Result][PreviousPeriod],[…" at bounding box center [458, 62] width 249 height 35
drag, startPoint x: 514, startPoint y: 50, endPoint x: 526, endPoint y: 50, distance: 11.7
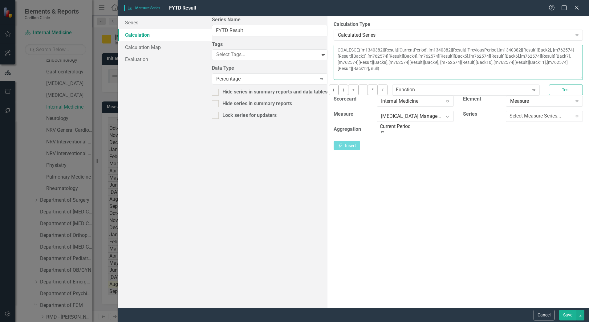
click at [526, 50] on textarea "COALESCE([m1340382][Result][CurrentPeriod],[m1340382][Result][PreviousPeriod],[…" at bounding box center [458, 62] width 249 height 35
drag, startPoint x: 514, startPoint y: 51, endPoint x: 529, endPoint y: 54, distance: 15.6
click at [529, 54] on textarea "COALESCE([m1340382][Result][CurrentPeriod],[m1340382][Result][PreviousPeriod],[…" at bounding box center [458, 62] width 249 height 35
paste textarea "1340382"
click at [334, 58] on textarea "COALESCE([m1340382][Result][CurrentPeriod],[m1340382][Result][PreviousPeriod],[…" at bounding box center [458, 62] width 249 height 35
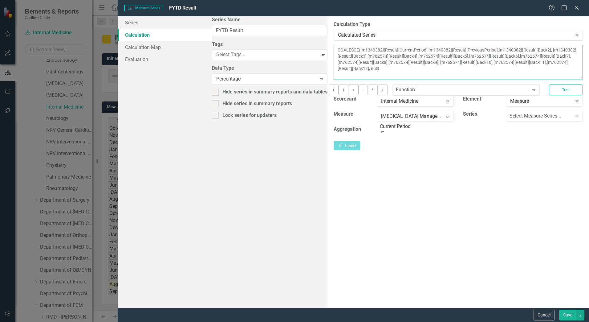
drag, startPoint x: 229, startPoint y: 57, endPoint x: 245, endPoint y: 56, distance: 16.4
click at [334, 56] on textarea "COALESCE([m1340382][Result][CurrentPeriod],[m1340382][Result][PreviousPeriod],[…" at bounding box center [458, 62] width 249 height 35
paste textarea "1340382"
drag, startPoint x: 300, startPoint y: 56, endPoint x: 307, endPoint y: 57, distance: 7.2
click at [334, 57] on textarea "COALESCE([m1340382][Result][CurrentPeriod],[m1340382][Result][PreviousPeriod],[…" at bounding box center [458, 62] width 249 height 35
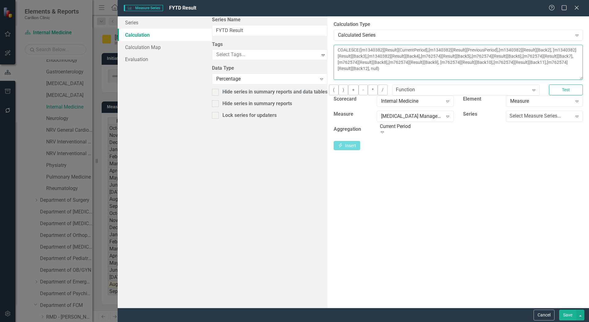
drag, startPoint x: 299, startPoint y: 57, endPoint x: 314, endPoint y: 57, distance: 15.4
click at [334, 57] on textarea "COALESCE([m1340382][Result][CurrentPeriod],[m1340382][Result][PreviousPeriod],[…" at bounding box center [458, 62] width 249 height 35
paste textarea "1340382"
drag, startPoint x: 369, startPoint y: 55, endPoint x: 385, endPoint y: 58, distance: 16.3
click at [385, 58] on textarea "COALESCE([m1340382][Result][CurrentPeriod],[m1340382][Result][PreviousPeriod],[…" at bounding box center [458, 62] width 249 height 35
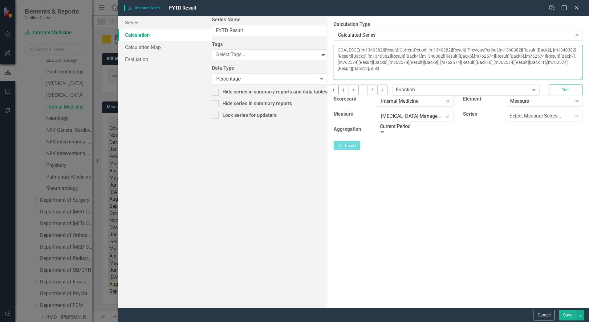
paste textarea "1340382"
drag, startPoint x: 440, startPoint y: 56, endPoint x: 455, endPoint y: 56, distance: 15.1
click at [455, 56] on textarea "COALESCE([m1340382][Result][CurrentPeriod],[m1340382][Result][PreviousPeriod],[…" at bounding box center [458, 62] width 249 height 35
paste textarea "1340382"
drag, startPoint x: 510, startPoint y: 56, endPoint x: 526, endPoint y: 58, distance: 15.8
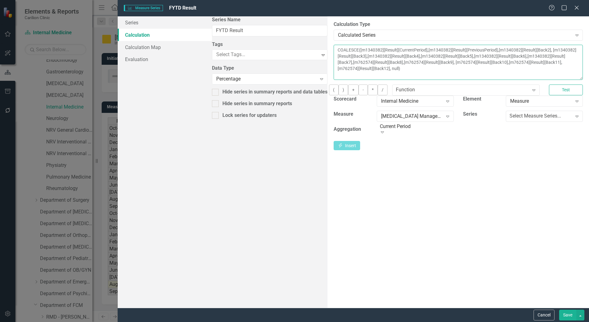
click at [526, 58] on textarea "COALESCE([m1340382][Result][CurrentPeriod],[m1340382][Result][PreviousPeriod],[…" at bounding box center [458, 62] width 249 height 35
paste textarea "1340382"
click at [334, 64] on textarea "COALESCE([m1340382][Result][CurrentPeriod],[m1340382][Result][PreviousPeriod],[…" at bounding box center [458, 62] width 249 height 35
drag, startPoint x: 228, startPoint y: 64, endPoint x: 244, endPoint y: 64, distance: 16.0
click at [334, 64] on textarea "COALESCE([m1340382][Result][CurrentPeriod],[m1340382][Result][PreviousPeriod],[…" at bounding box center [458, 62] width 249 height 35
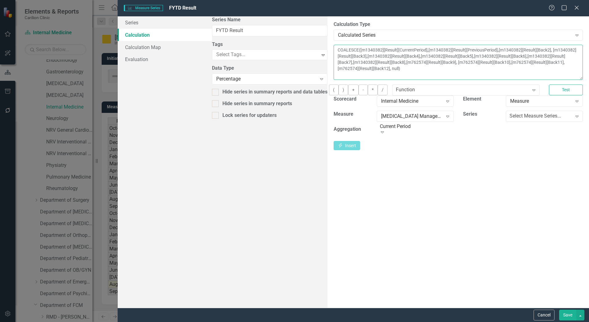
paste textarea "1340382"
click at [334, 65] on textarea "COALESCE([m1340382][Result][CurrentPeriod],[m1340382][Result][PreviousPeriod],[…" at bounding box center [458, 62] width 249 height 35
drag, startPoint x: 301, startPoint y: 64, endPoint x: 318, endPoint y: 64, distance: 17.0
click at [334, 64] on textarea "COALESCE([m1340382][Result][CurrentPeriod],[m1340382][Result][PreviousPeriod],[…" at bounding box center [458, 62] width 249 height 35
paste textarea "1340382"
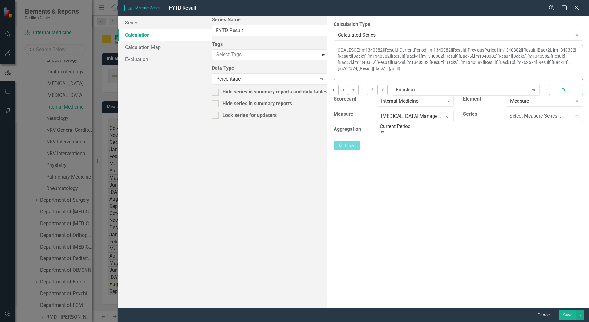
drag, startPoint x: 375, startPoint y: 64, endPoint x: 391, endPoint y: 67, distance: 15.7
click at [391, 67] on textarea "COALESCE([m1340382][Result][CurrentPeriod],[m1340382][Result][PreviousPeriod],[…" at bounding box center [458, 62] width 249 height 35
paste textarea "1340382"
drag, startPoint x: 446, startPoint y: 65, endPoint x: 464, endPoint y: 66, distance: 17.9
click at [464, 66] on textarea "COALESCE([m1340382][Result][CurrentPeriod],[m1340382][Result][PreviousPeriod],[…" at bounding box center [458, 62] width 249 height 35
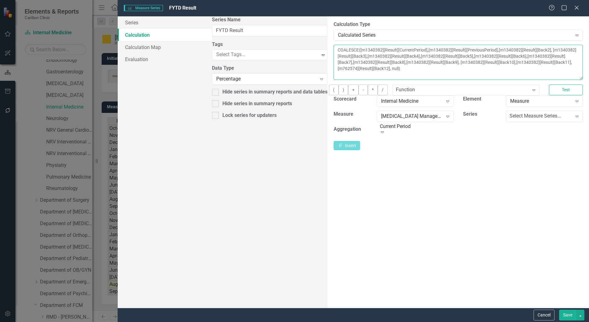
paste textarea "1340382"
type textarea "COALESCE([m1340382][Result][CurrentPeriod],[m1340382][Result][PreviousPeriod],[…"
click at [549, 95] on button "Test" at bounding box center [566, 89] width 34 height 11
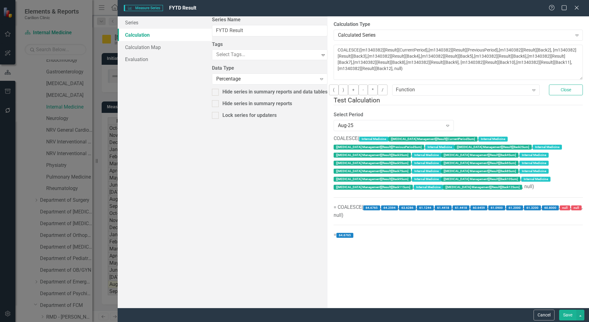
click at [567, 311] on button "Save" at bounding box center [568, 315] width 17 height 11
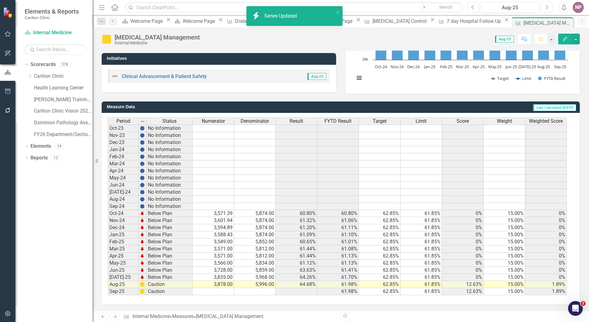
scroll to position [0, 0]
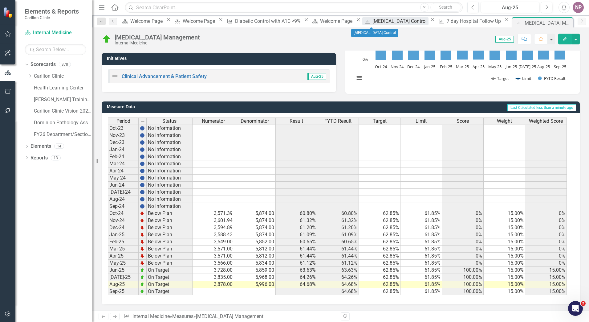
click at [380, 22] on div "[MEDICAL_DATA] Control" at bounding box center [401, 21] width 56 height 8
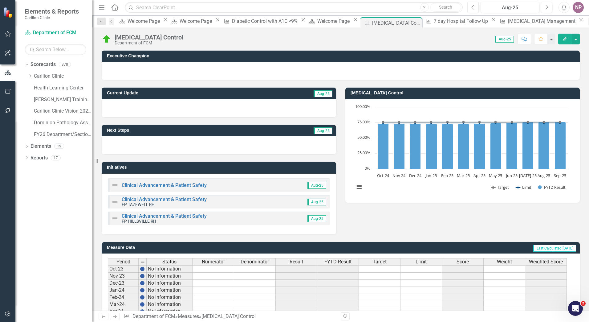
click at [429, 25] on div "Measure 7 day Hospital Follow Up Close" at bounding box center [461, 21] width 74 height 8
click at [508, 24] on div "[MEDICAL_DATA] Management" at bounding box center [542, 21] width 69 height 8
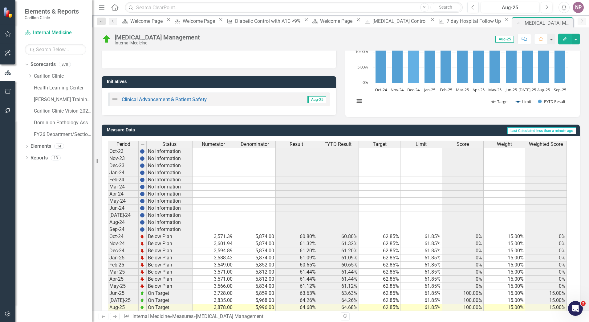
scroll to position [109, 0]
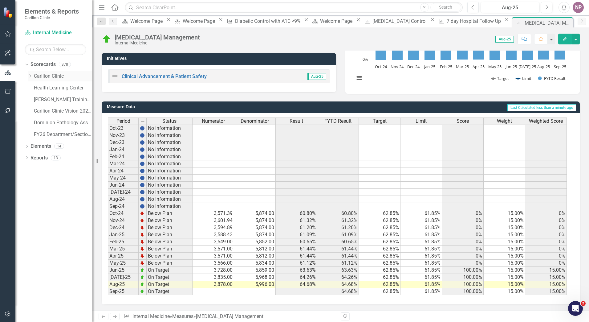
click at [30, 77] on icon "Dropdown" at bounding box center [30, 76] width 5 height 4
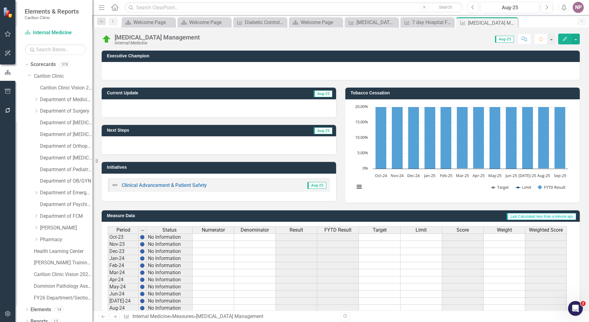
scroll to position [109, 0]
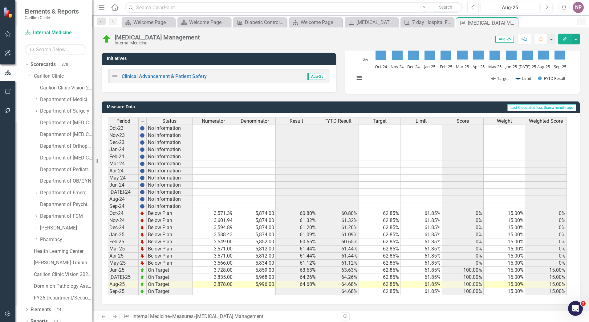
drag, startPoint x: 35, startPoint y: 100, endPoint x: 41, endPoint y: 110, distance: 12.0
click at [35, 100] on icon "Dropdown" at bounding box center [36, 99] width 5 height 4
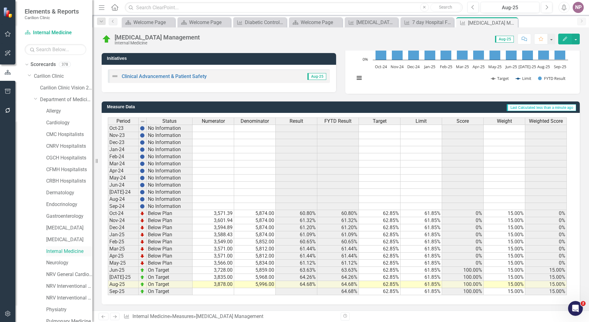
click at [68, 249] on link "Internal Medicine" at bounding box center [69, 251] width 46 height 7
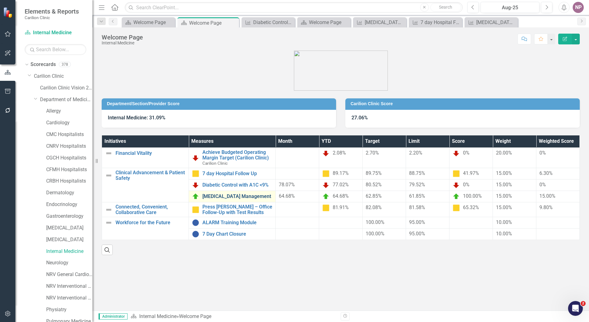
click at [237, 196] on link "[MEDICAL_DATA] Management" at bounding box center [238, 197] width 70 height 6
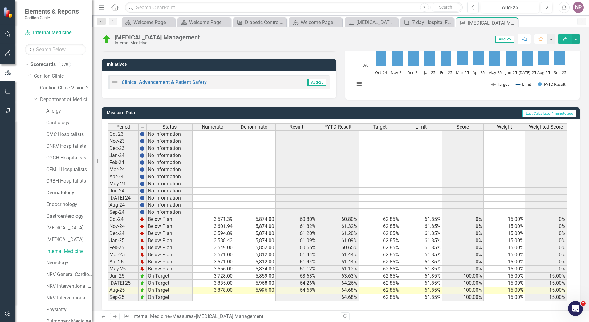
scroll to position [109, 0]
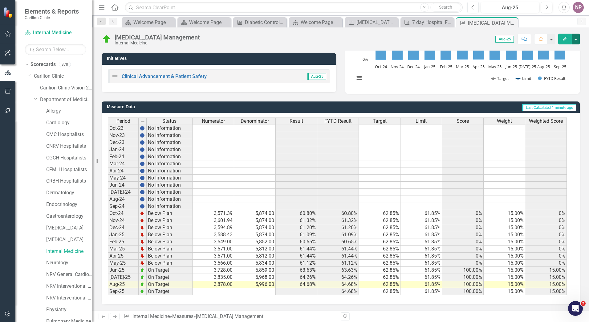
click at [580, 41] on button "button" at bounding box center [576, 39] width 8 height 11
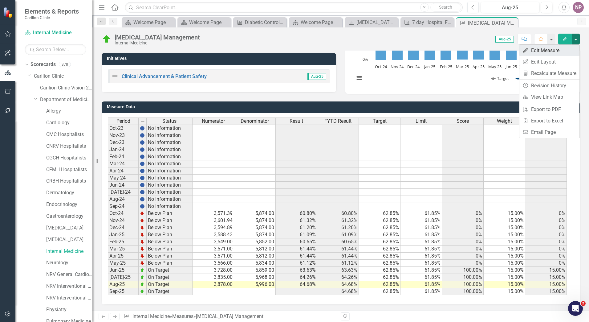
click at [548, 48] on link "Edit Edit Measure" at bounding box center [550, 50] width 60 height 11
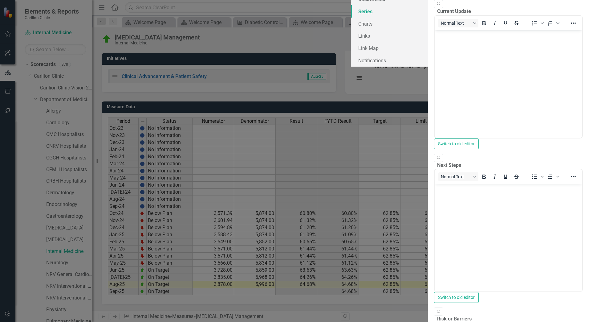
scroll to position [0, 0]
click at [351, 18] on link "Series" at bounding box center [389, 11] width 77 height 12
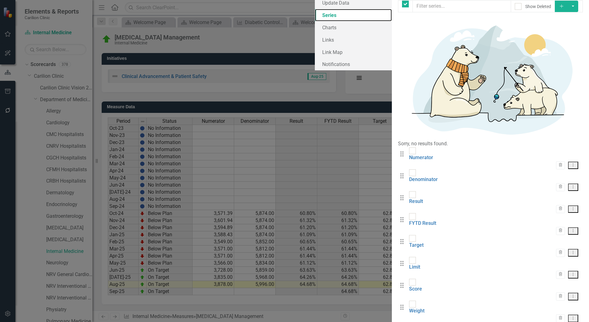
checkbox input "false"
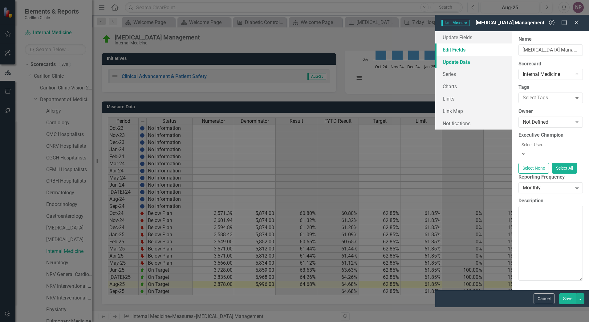
click at [436, 56] on link "Update Data" at bounding box center [474, 62] width 77 height 12
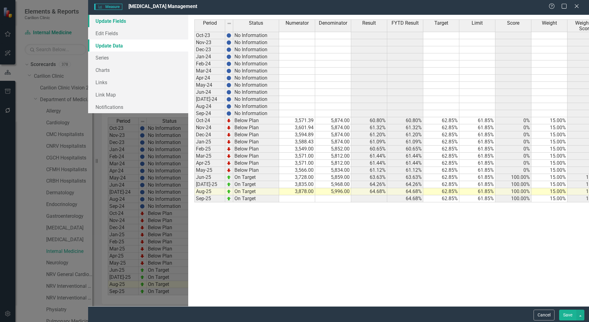
click at [94, 26] on link "Update Fields" at bounding box center [138, 21] width 100 height 12
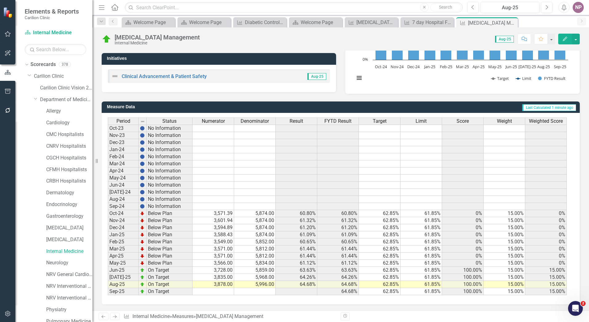
click at [338, 120] on span "FYTD Result" at bounding box center [338, 121] width 27 height 6
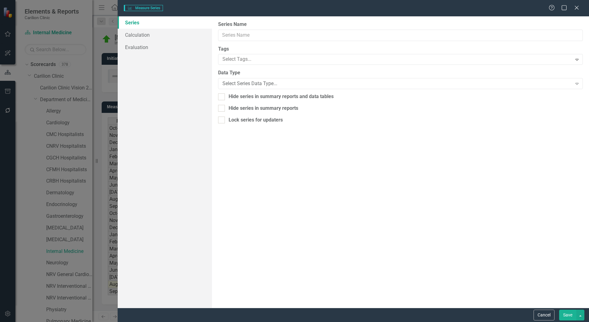
type input "FYTD Result"
click at [134, 32] on link "Calculation" at bounding box center [165, 35] width 94 height 12
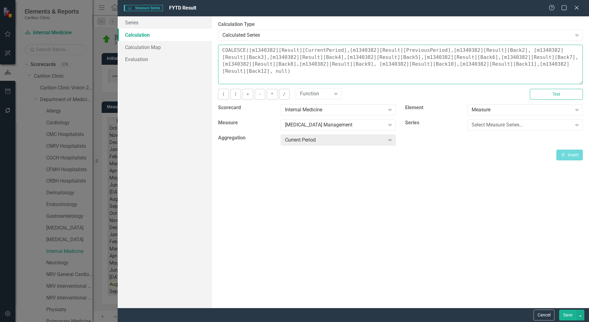
drag, startPoint x: 551, startPoint y: 70, endPoint x: 181, endPoint y: 40, distance: 370.8
click at [181, 40] on div "Series Calculation Calculation Map Evaluation From this page, you can edit the …" at bounding box center [354, 161] width 472 height 291
click at [550, 315] on button "Cancel" at bounding box center [544, 315] width 21 height 11
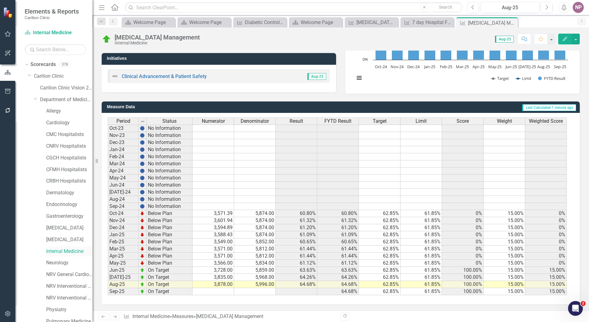
click at [64, 253] on link "Internal Medicine" at bounding box center [69, 251] width 46 height 7
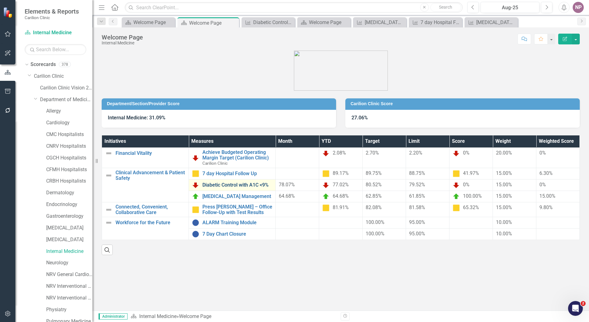
click at [233, 185] on link "Diabetic Control with A1C <9%" at bounding box center [238, 185] width 70 height 6
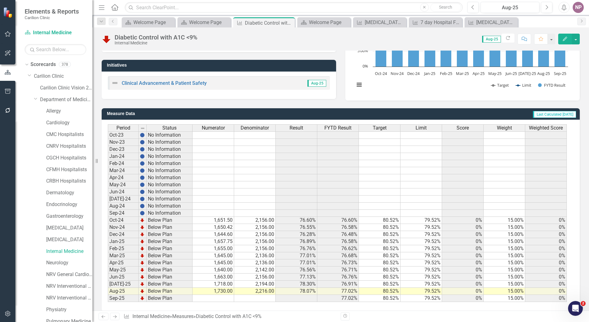
scroll to position [109, 0]
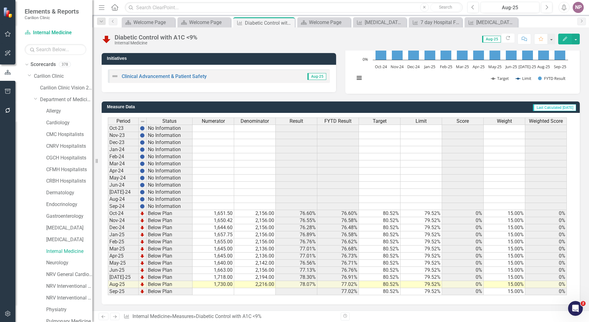
click at [339, 122] on span "FYTD Result" at bounding box center [338, 121] width 27 height 6
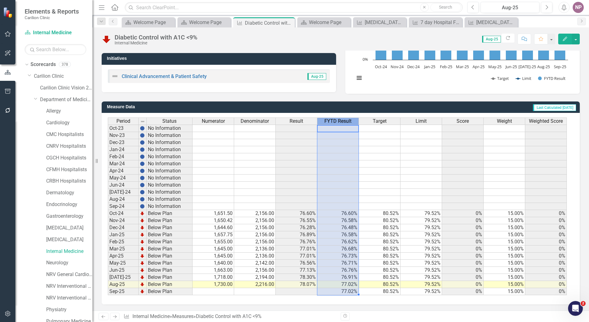
click at [339, 122] on span "FYTD Result" at bounding box center [338, 121] width 27 height 6
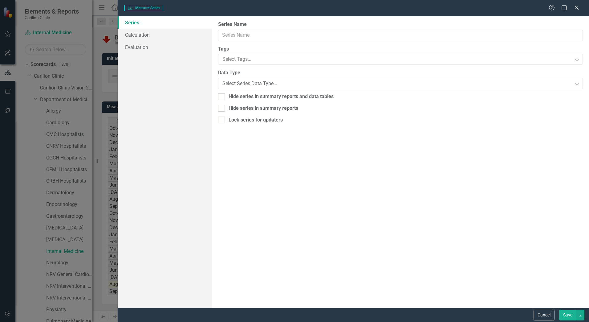
type input "FYTD Result"
click at [156, 40] on link "Calculation" at bounding box center [165, 35] width 94 height 12
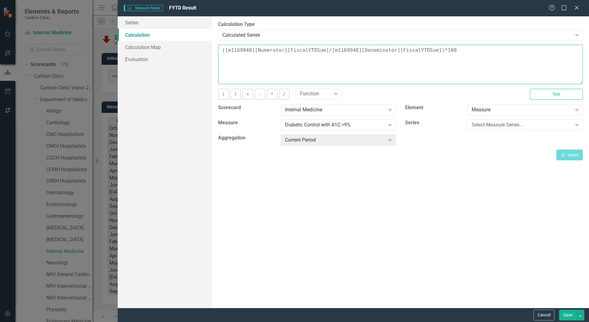
drag, startPoint x: 452, startPoint y: 59, endPoint x: 70, endPoint y: 51, distance: 381.8
click at [70, 51] on div "Measure Series Measure Series FYTD Result Help Maximize Close Series Calculatio…" at bounding box center [294, 161] width 589 height 322
paste textarea "COALESCE([m1340382][Result][CurrentPeriod],[m1340382][Result][PreviousPeriod],[…"
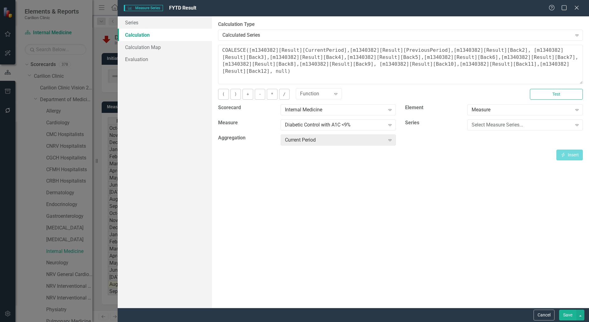
click at [292, 184] on div "By default, series in ClearPoint are not calculated. So, if you leave the form …" at bounding box center [400, 161] width 377 height 291
click at [247, 48] on textarea "COALESCE([m1340382][Result][CurrentPeriod],[m1340382][Result][PreviousPeriod],[…" at bounding box center [400, 64] width 365 height 39
drag, startPoint x: 253, startPoint y: 50, endPoint x: 271, endPoint y: 51, distance: 17.9
click at [271, 51] on textarea "COALESCE([m1340382][Result][CurrentPeriod],[m1340382][Result][PreviousPeriod],[…" at bounding box center [400, 64] width 365 height 39
paste textarea "169948"
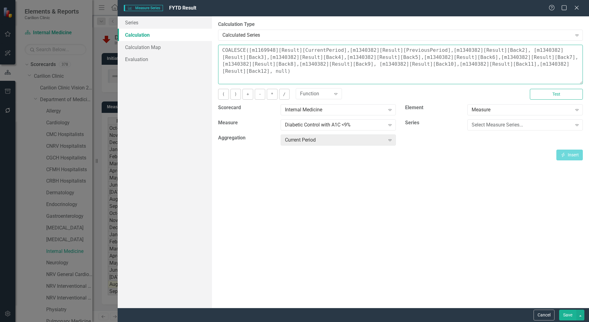
drag, startPoint x: 345, startPoint y: 48, endPoint x: 363, endPoint y: 52, distance: 18.6
click at [363, 52] on textarea "COALESCE([m1169948][Result][CurrentPeriod],[m1340382][Result][PreviousPeriod],[…" at bounding box center [400, 64] width 365 height 39
paste textarea "169948"
drag, startPoint x: 441, startPoint y: 49, endPoint x: 458, endPoint y: 51, distance: 17.6
click at [458, 51] on textarea "COALESCE([m1169948][Result][CurrentPeriod],[m1169948][Result][PreviousPeriod],[…" at bounding box center [400, 64] width 365 height 39
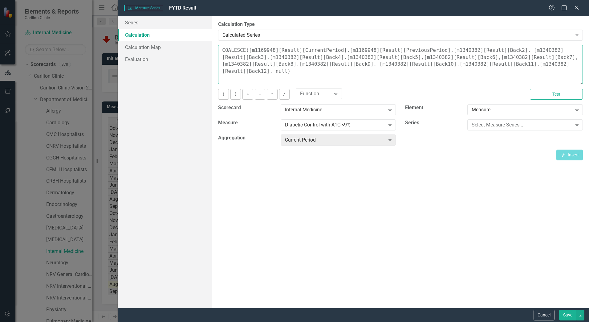
paste textarea "169948"
drag, startPoint x: 513, startPoint y: 51, endPoint x: 531, endPoint y: 52, distance: 18.3
click at [531, 52] on textarea "COALESCE([m1169948][Result][CurrentPeriod],[m1169948][Result][PreviousPeriod],[…" at bounding box center [400, 64] width 365 height 39
paste textarea "169948"
drag, startPoint x: 228, startPoint y: 57, endPoint x: 247, endPoint y: 57, distance: 19.1
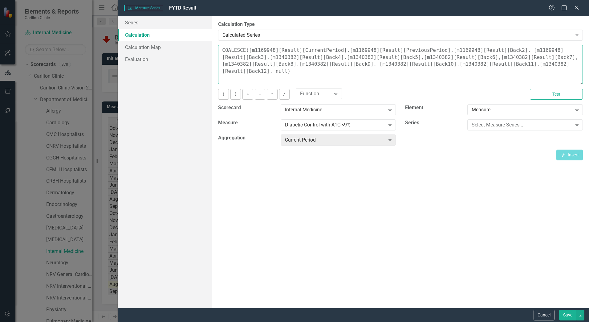
click at [247, 57] on textarea "COALESCE([m1169948][Result][CurrentPeriod],[m1169948][Result][PreviousPeriod],[…" at bounding box center [400, 64] width 365 height 39
paste textarea "169948"
drag, startPoint x: 299, startPoint y: 58, endPoint x: 319, endPoint y: 60, distance: 20.1
click at [319, 60] on textarea "COALESCE([m1169948][Result][CurrentPeriod],[m1169948][Result][PreviousPeriod],[…" at bounding box center [400, 64] width 365 height 39
click at [301, 58] on textarea "COALESCE([m1169948][Result][CurrentPeriod],[m1169948][Result][PreviousPeriod],[…" at bounding box center [400, 64] width 365 height 39
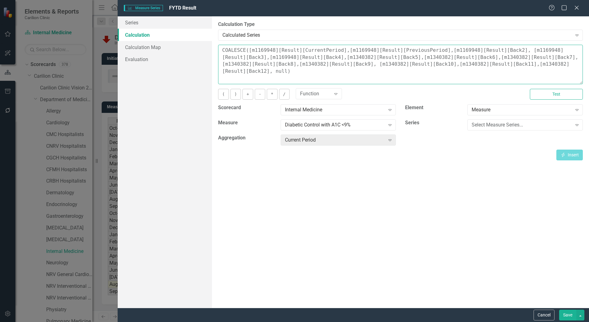
drag, startPoint x: 298, startPoint y: 57, endPoint x: 317, endPoint y: 56, distance: 18.8
click at [317, 56] on textarea "COALESCE([m1169948][Result][CurrentPeriod],[m1169948][Result][PreviousPeriod],[…" at bounding box center [400, 64] width 365 height 39
paste textarea "169948"
drag, startPoint x: 369, startPoint y: 58, endPoint x: 388, endPoint y: 59, distance: 19.5
click at [388, 59] on textarea "COALESCE([m1169948][Result][CurrentPeriod],[m1169948][Result][PreviousPeriod],[…" at bounding box center [400, 64] width 365 height 39
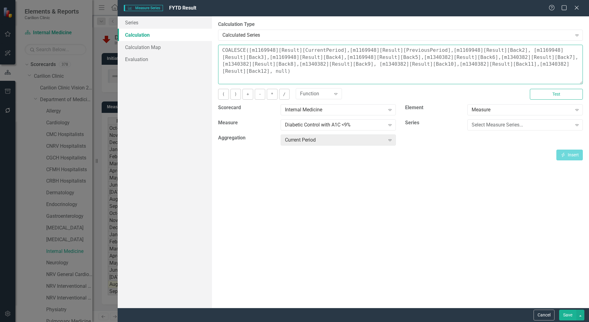
paste textarea "169948"
drag, startPoint x: 440, startPoint y: 55, endPoint x: 459, endPoint y: 59, distance: 19.2
click at [459, 59] on textarea "COALESCE([m1169948][Result][CurrentPeriod],[m1169948][Result][PreviousPeriod],[…" at bounding box center [400, 64] width 365 height 39
paste textarea "169948"
drag, startPoint x: 511, startPoint y: 57, endPoint x: 530, endPoint y: 58, distance: 18.8
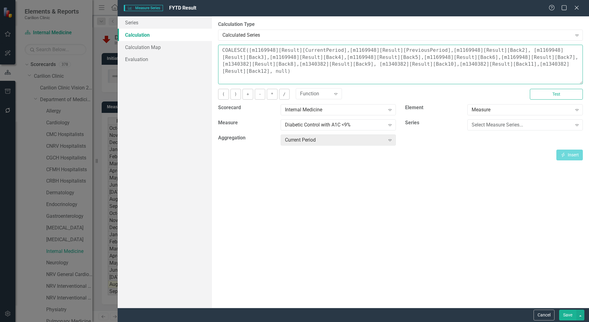
click at [530, 58] on textarea "COALESCE([m1169948][Result][CurrentPeriod],[m1169948][Result][PreviousPeriod],[…" at bounding box center [400, 64] width 365 height 39
paste textarea "169948"
drag, startPoint x: 228, startPoint y: 62, endPoint x: 248, endPoint y: 63, distance: 19.5
click at [248, 63] on textarea "COALESCE([m1169948][Result][CurrentPeriod],[m1169948][Result][PreviousPeriod],[…" at bounding box center [400, 64] width 365 height 39
paste textarea "169948"
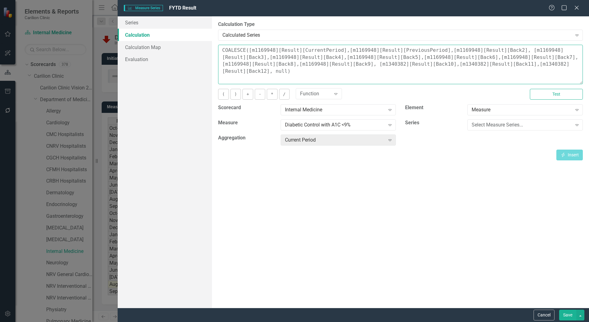
drag, startPoint x: 302, startPoint y: 64, endPoint x: 320, endPoint y: 64, distance: 17.9
click at [320, 64] on textarea "COALESCE([m1169948][Result][CurrentPeriod],[m1169948][Result][PreviousPeriod],[…" at bounding box center [400, 64] width 365 height 39
paste textarea "169948"
drag, startPoint x: 375, startPoint y: 64, endPoint x: 394, endPoint y: 63, distance: 18.8
click at [394, 63] on textarea "COALESCE([m1169948][Result][CurrentPeriod],[m1169948][Result][PreviousPeriod],[…" at bounding box center [400, 64] width 365 height 39
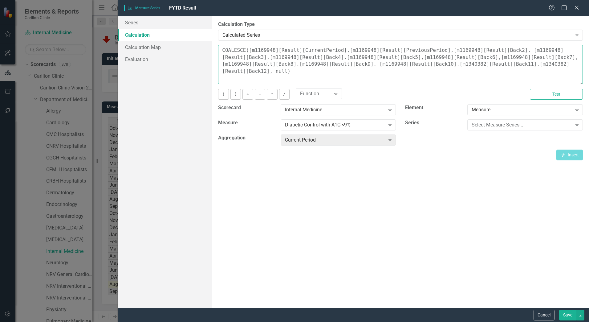
paste textarea "169948"
click at [450, 63] on textarea "COALESCE([m1169948][Result][CurrentPeriod],[m1169948][Result][PreviousPeriod],[…" at bounding box center [400, 64] width 365 height 39
drag, startPoint x: 449, startPoint y: 63, endPoint x: 466, endPoint y: 64, distance: 17.9
click at [466, 64] on textarea "COALESCE([m1169948][Result][CurrentPeriod],[m1169948][Result][PreviousPeriod],[…" at bounding box center [400, 64] width 365 height 39
paste textarea "169948"
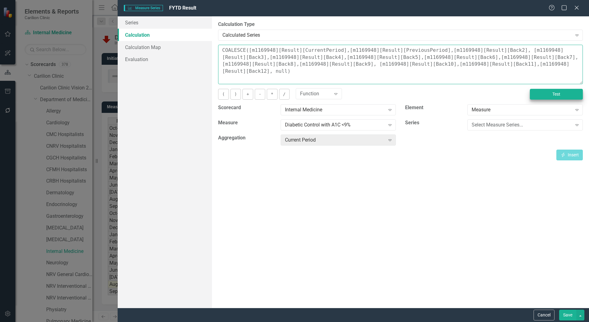
type textarea "COALESCE([m1169948][Result][CurrentPeriod],[m1169948][Result][PreviousPeriod],[…"
click at [566, 94] on button "Test" at bounding box center [556, 94] width 53 height 11
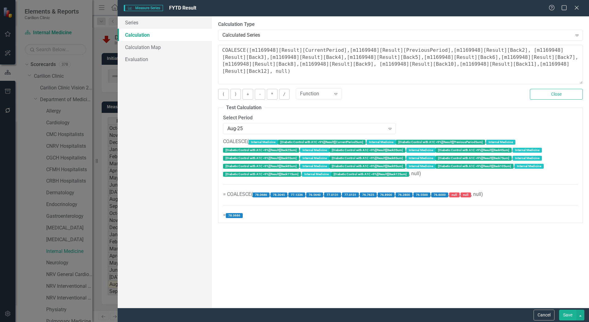
drag, startPoint x: 387, startPoint y: 10, endPoint x: 316, endPoint y: 68, distance: 91.5
click at [309, 72] on form "Measure Series Measure Series FYTD Result Help Maximize Close Series Calculatio…" at bounding box center [354, 161] width 472 height 322
drag, startPoint x: 551, startPoint y: 67, endPoint x: 212, endPoint y: 48, distance: 340.0
click at [212, 48] on div "Series Calculation Calculation Map Evaluation From this page, you can edit the …" at bounding box center [354, 161] width 472 height 291
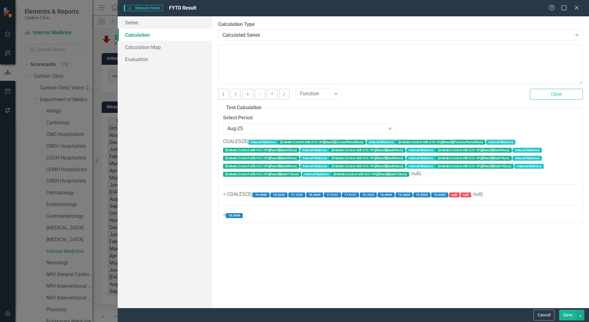
click at [573, 7] on div "Help Maximize Close" at bounding box center [566, 8] width 34 height 7
click at [577, 9] on icon "Close" at bounding box center [577, 8] width 8 height 6
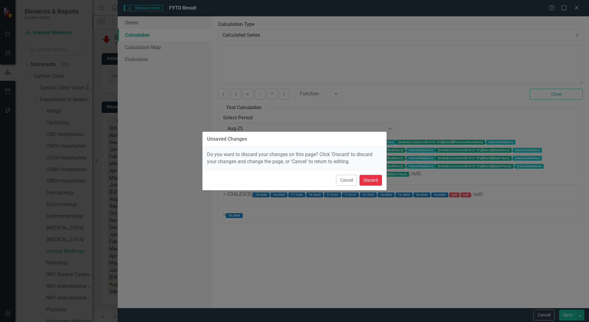
click at [377, 181] on button "Discard" at bounding box center [371, 180] width 23 height 11
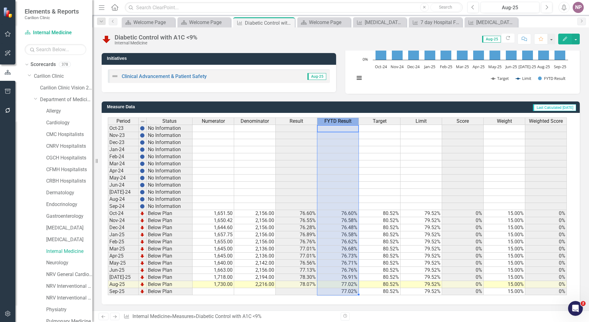
click at [352, 119] on div "FYTD Result" at bounding box center [338, 121] width 41 height 7
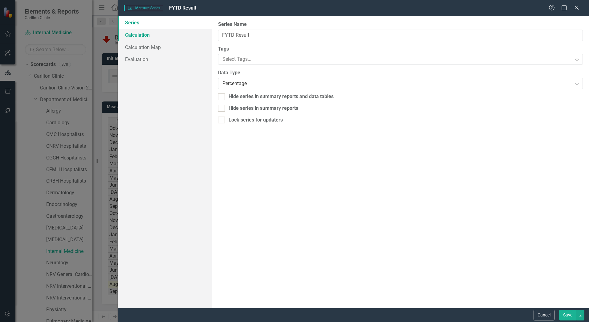
click at [165, 39] on link "Calculation" at bounding box center [165, 35] width 94 height 12
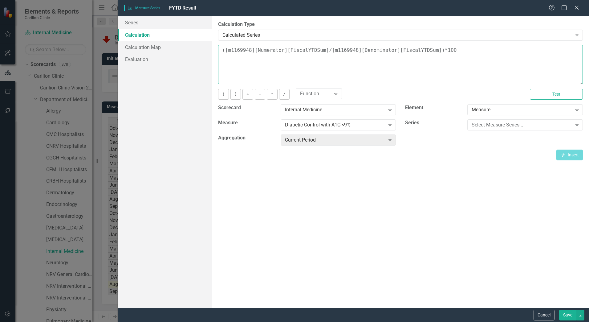
drag, startPoint x: 463, startPoint y: 52, endPoint x: 41, endPoint y: 55, distance: 422.7
click at [40, 55] on div "Measure Series Measure Series FYTD Result Help Maximize Close Series Calculatio…" at bounding box center [294, 161] width 589 height 322
paste textarea "COALESCE([m1169948][Result][CurrentPeriod],[m1169948][Result][PreviousPeriod],[…"
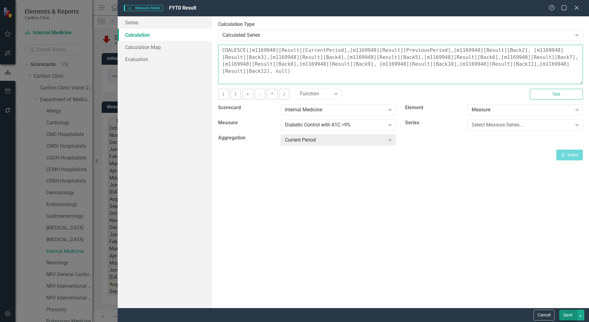
type textarea "COALESCE([m1169948][Result][CurrentPeriod],[m1169948][Result][PreviousPeriod],[…"
click at [565, 312] on button "Save" at bounding box center [568, 315] width 17 height 11
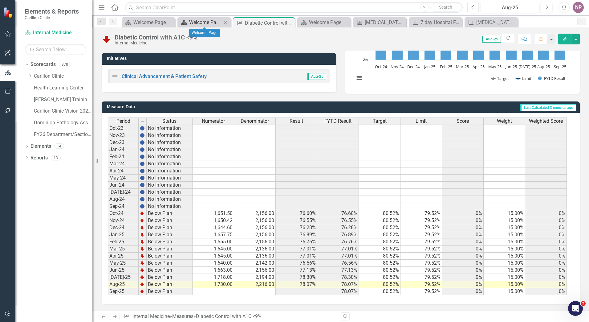
click at [197, 22] on div "Welcome Page" at bounding box center [205, 22] width 32 height 8
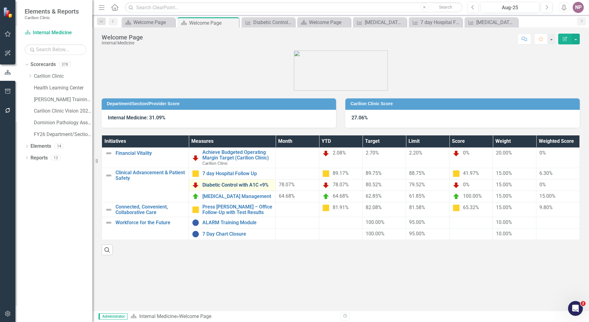
click at [247, 186] on link "Diabetic Control with A1C <9%" at bounding box center [238, 185] width 70 height 6
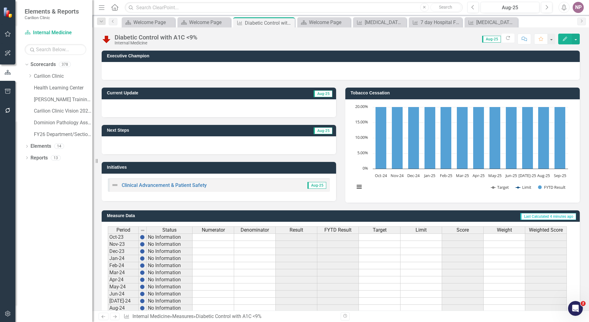
scroll to position [109, 0]
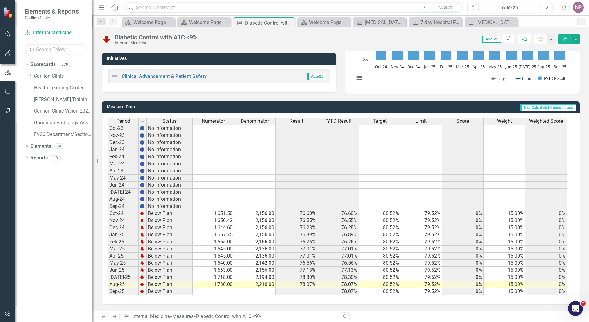
click at [303, 125] on div "Period Status Numerator Denominator Result FYTD Result Target Limit Score Weigh…" at bounding box center [339, 121] width 462 height 8
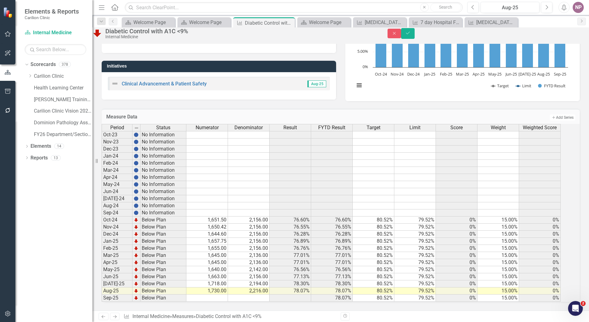
click at [304, 124] on div "Result" at bounding box center [290, 127] width 41 height 7
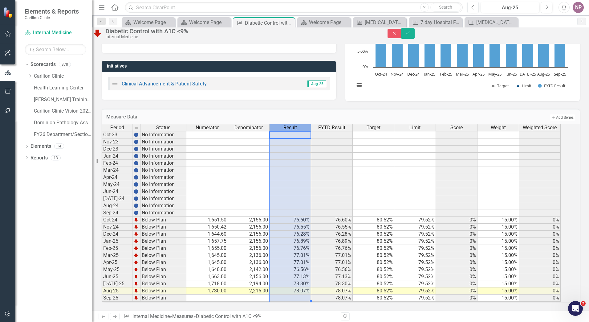
click at [304, 124] on div "Result" at bounding box center [290, 127] width 41 height 7
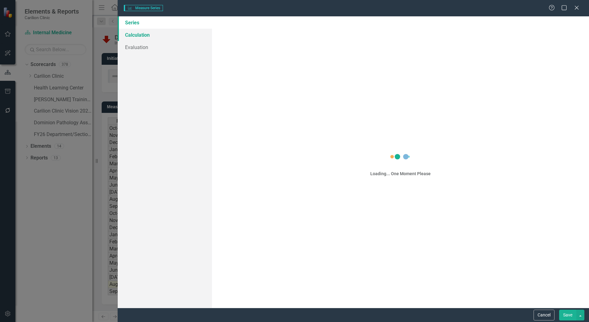
click at [144, 33] on link "Calculation" at bounding box center [165, 35] width 94 height 12
click at [146, 38] on link "Calculation" at bounding box center [165, 35] width 94 height 12
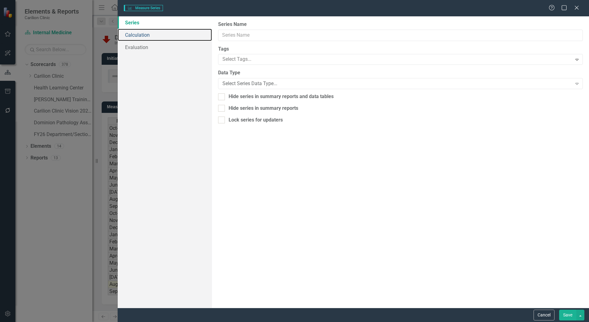
type input "Result"
click at [138, 36] on link "Calculation" at bounding box center [165, 35] width 94 height 12
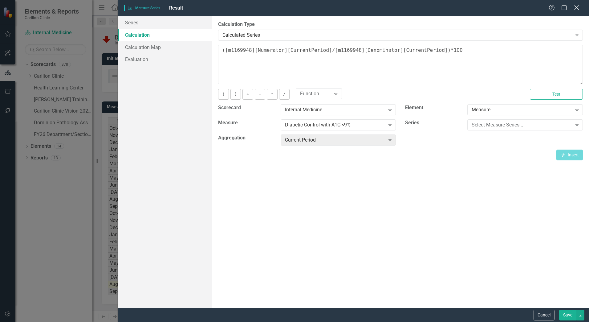
click at [579, 5] on icon "Close" at bounding box center [577, 8] width 8 height 6
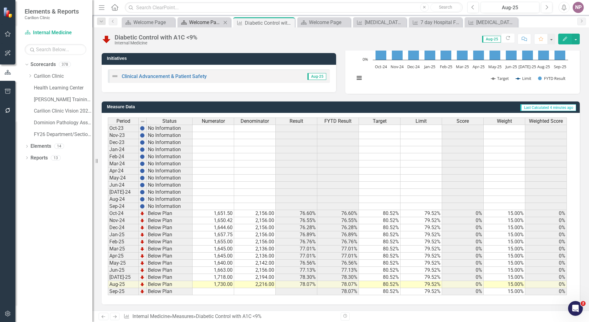
click at [217, 20] on div "Welcome Page" at bounding box center [205, 22] width 32 height 8
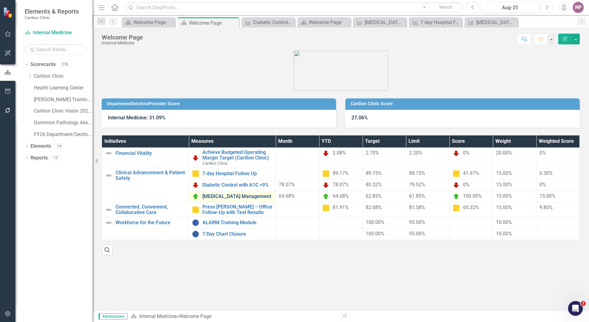
click at [231, 194] on link "[MEDICAL_DATA] Management" at bounding box center [238, 197] width 70 height 6
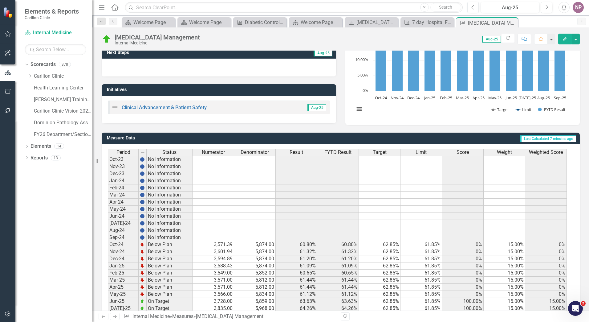
scroll to position [109, 0]
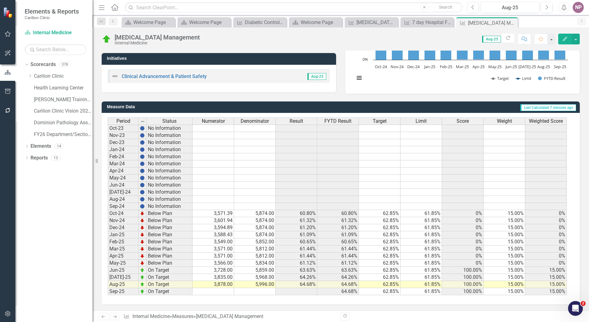
click at [296, 120] on span "Result" at bounding box center [297, 121] width 14 height 6
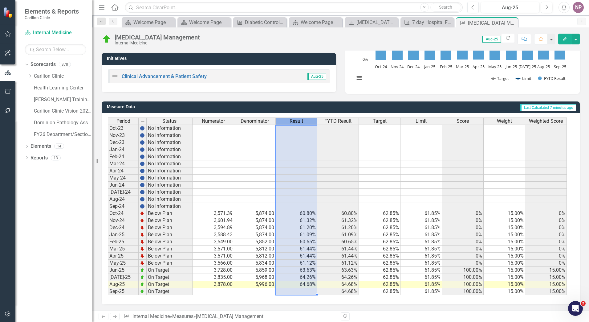
click at [296, 120] on span "Result" at bounding box center [297, 121] width 14 height 6
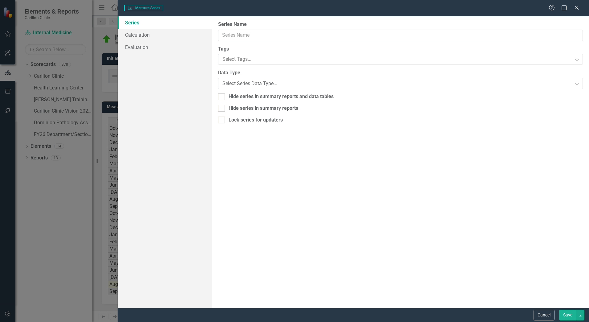
type input "Result"
click at [166, 35] on link "Calculation" at bounding box center [165, 35] width 94 height 12
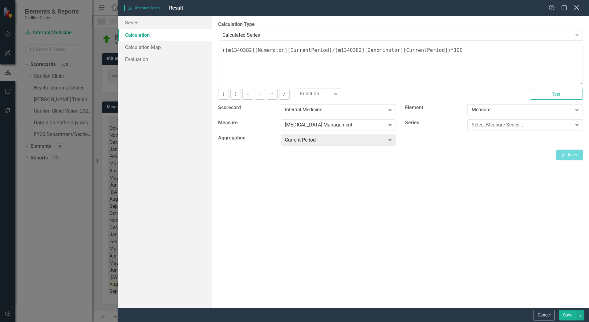
click at [578, 7] on icon at bounding box center [577, 7] width 5 height 5
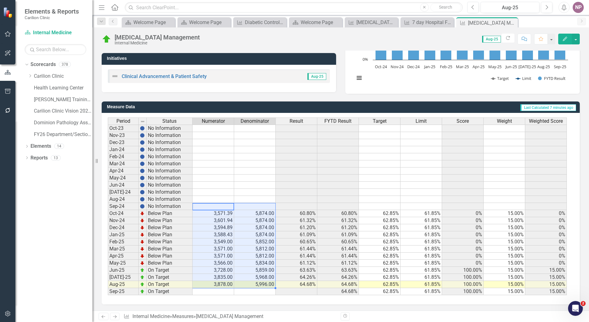
drag, startPoint x: 229, startPoint y: 226, endPoint x: 258, endPoint y: 285, distance: 66.6
click at [258, 285] on tbody "Oct-23 No Information Nov-23 No Information Dec-23 No Information Jan-24 No Inf…" at bounding box center [337, 210] width 459 height 170
click at [353, 23] on icon "Measure" at bounding box center [351, 22] width 6 height 5
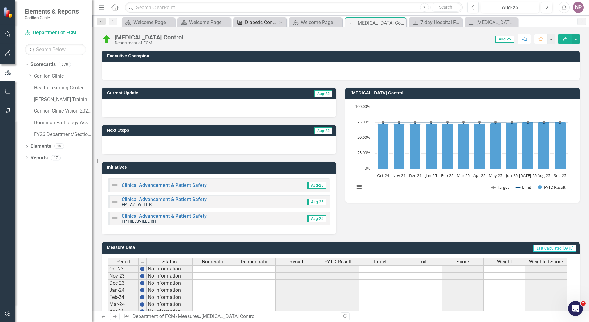
click at [271, 24] on div "Diabetic Control with A1C <9%" at bounding box center [261, 22] width 32 height 8
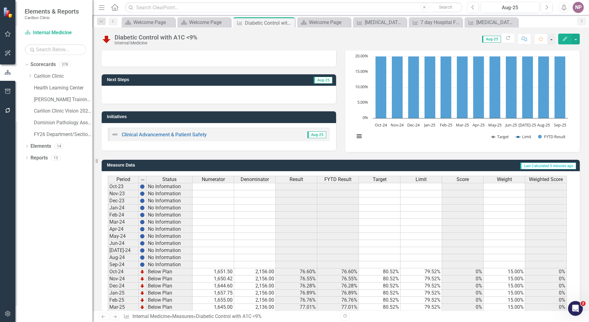
scroll to position [109, 0]
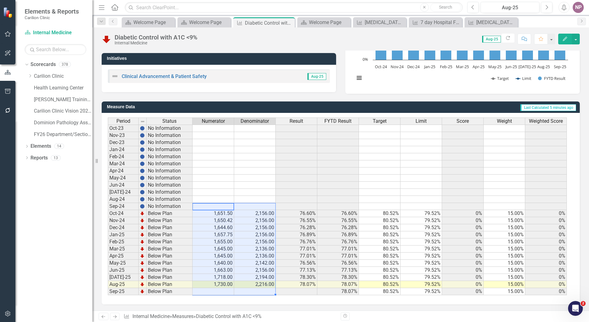
drag, startPoint x: 224, startPoint y: 209, endPoint x: 250, endPoint y: 294, distance: 89.1
click at [250, 294] on tbody "Oct-23 No Information Nov-23 No Information Dec-23 No Information Jan-24 No Inf…" at bounding box center [337, 210] width 459 height 170
